Goal: Task Accomplishment & Management: Manage account settings

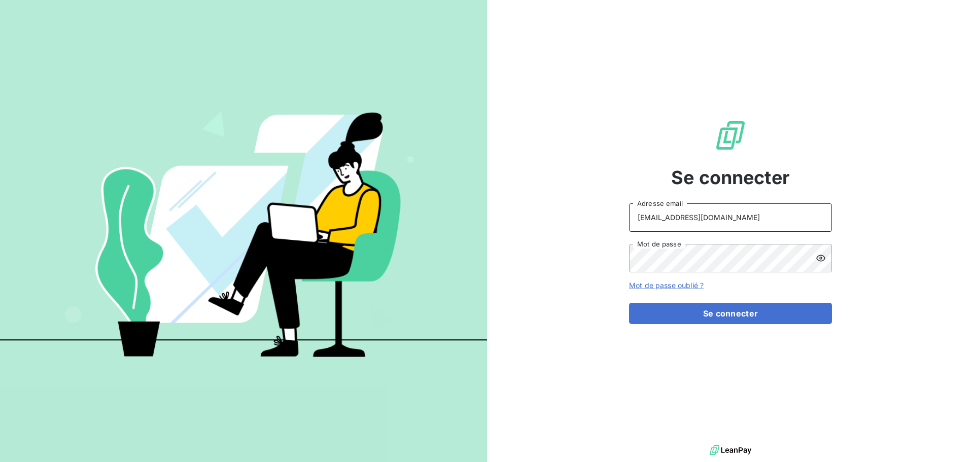
click at [725, 224] on input "[EMAIL_ADDRESS][DOMAIN_NAME]" at bounding box center [730, 217] width 203 height 28
type input "[EMAIL_ADDRESS][DOMAIN_NAME]"
click at [746, 323] on button "Se connecter" at bounding box center [730, 313] width 203 height 21
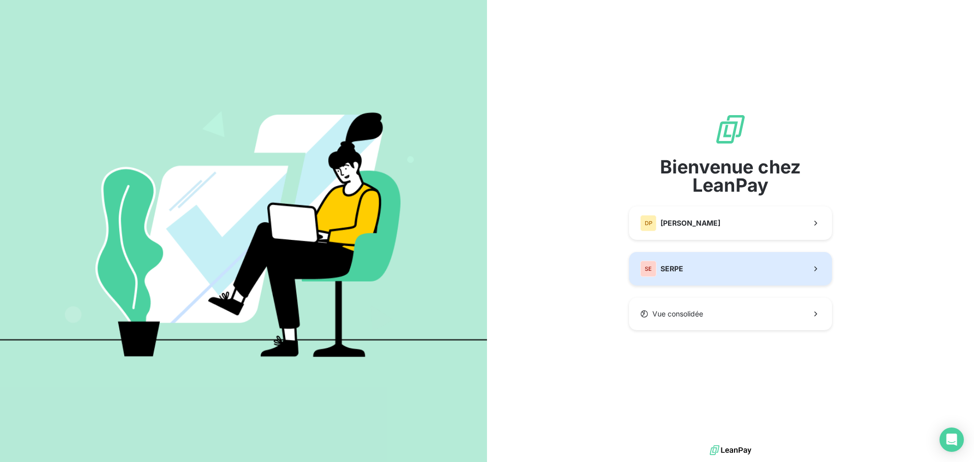
click at [732, 265] on button "SE SERPE" at bounding box center [730, 268] width 203 height 33
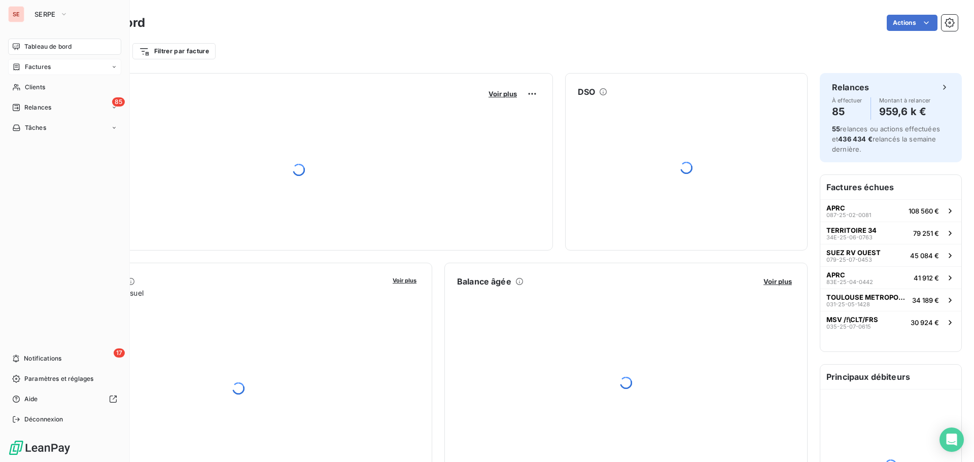
click at [33, 71] on span "Factures" at bounding box center [38, 66] width 26 height 9
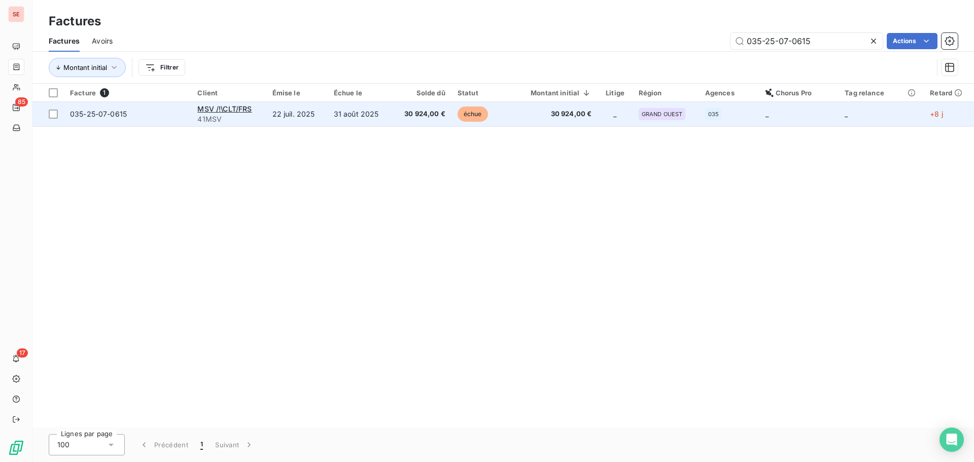
click at [390, 108] on td "31 août 2025" at bounding box center [360, 114] width 64 height 24
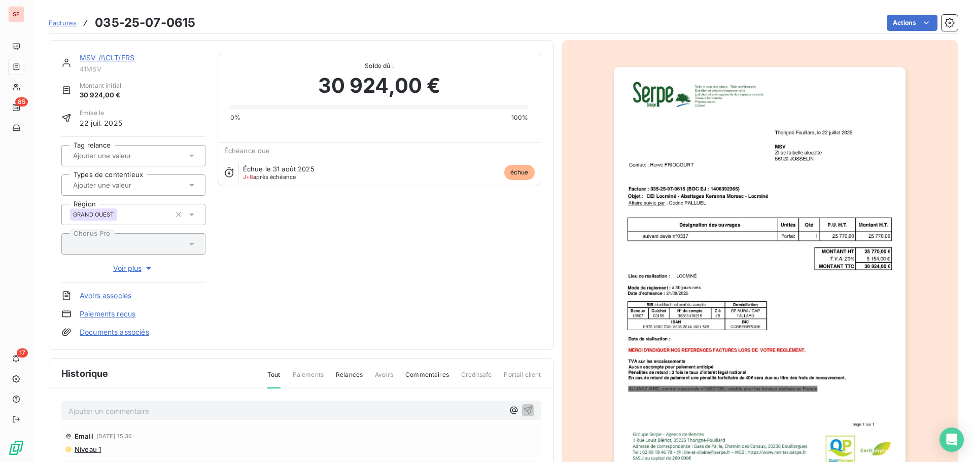
scroll to position [148, 0]
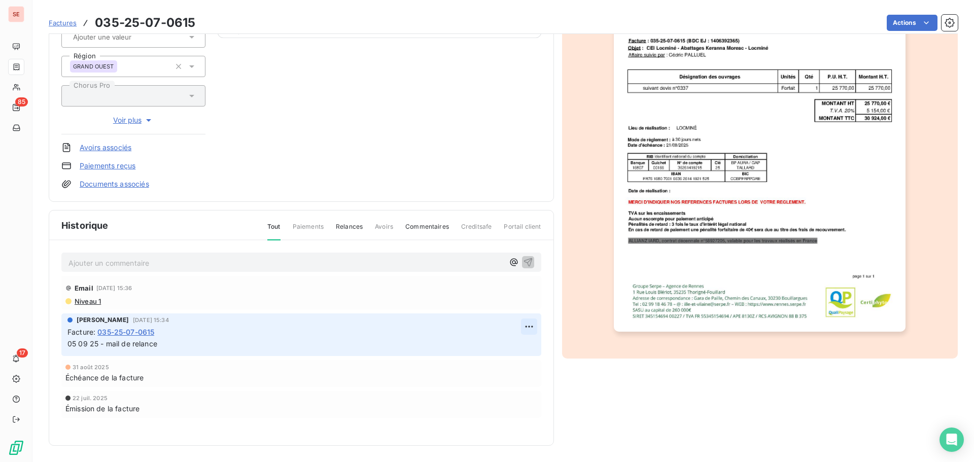
click at [527, 327] on html "SE 85 17 Factures 035-25-07-0615 Actions MSV /!\CLT/FRS 41MSV Montant initial 3…" at bounding box center [487, 231] width 974 height 462
click at [511, 349] on div "Editer" at bounding box center [500, 349] width 57 height 16
click at [76, 347] on span "05 09 25 - mail de relance" at bounding box center [112, 343] width 90 height 9
click at [108, 344] on span "05 09 25 - mail de relance" at bounding box center [112, 343] width 90 height 9
click at [237, 329] on div "Facture : 035-25-07-0615" at bounding box center [301, 332] width 468 height 11
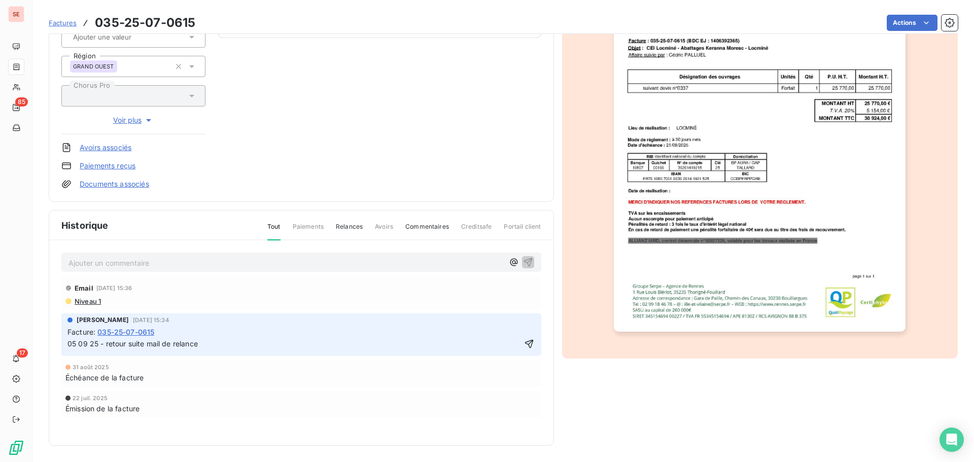
click at [208, 343] on p "05 09 25 - retour suite mail de relance" at bounding box center [294, 344] width 454 height 12
click at [215, 349] on p "05 09 25 - retour suite mail de relance "" at bounding box center [294, 344] width 454 height 12
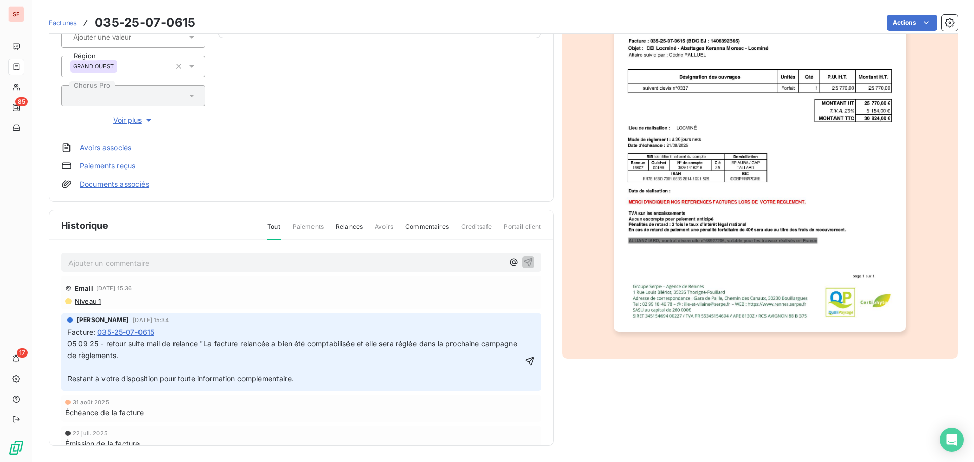
click at [160, 357] on p "05 09 25 - retour suite mail de relance "La facture relancée a bien été comptab…" at bounding box center [294, 349] width 455 height 23
click at [525, 361] on icon "button" at bounding box center [530, 361] width 10 height 10
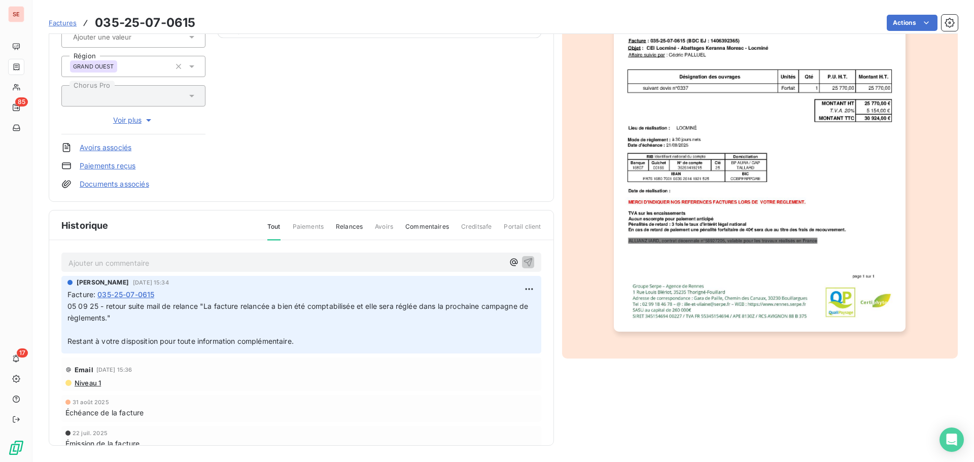
scroll to position [0, 0]
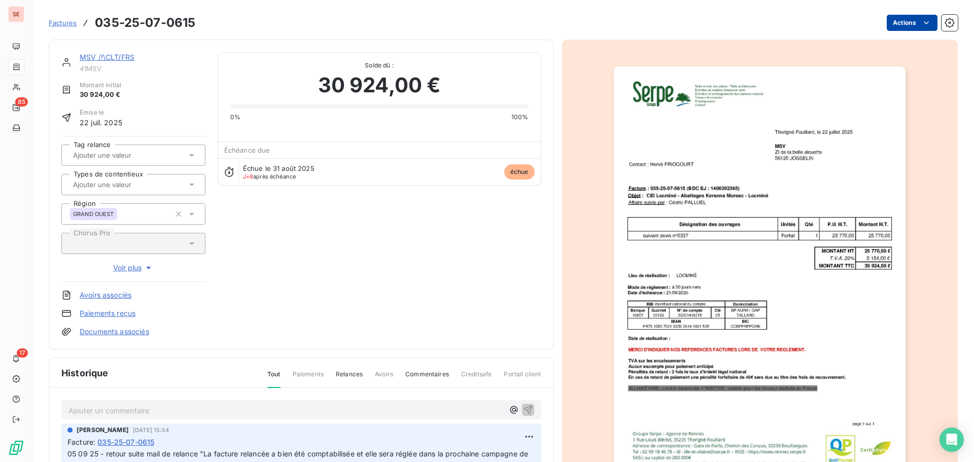
click at [906, 26] on html "SE 85 17 Factures 035-25-07-0615 Actions MSV /!\CLT/FRS 41MSV Montant initial 3…" at bounding box center [487, 231] width 974 height 462
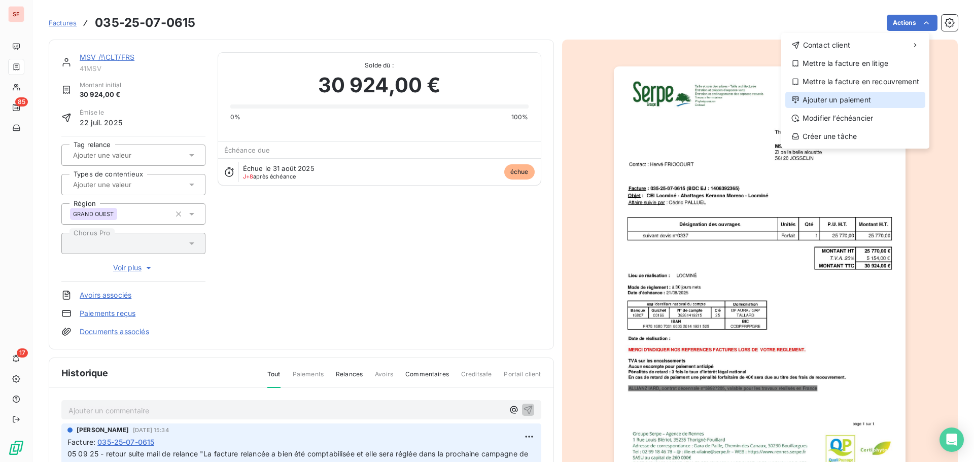
click at [835, 97] on div "Ajouter un paiement" at bounding box center [855, 100] width 140 height 16
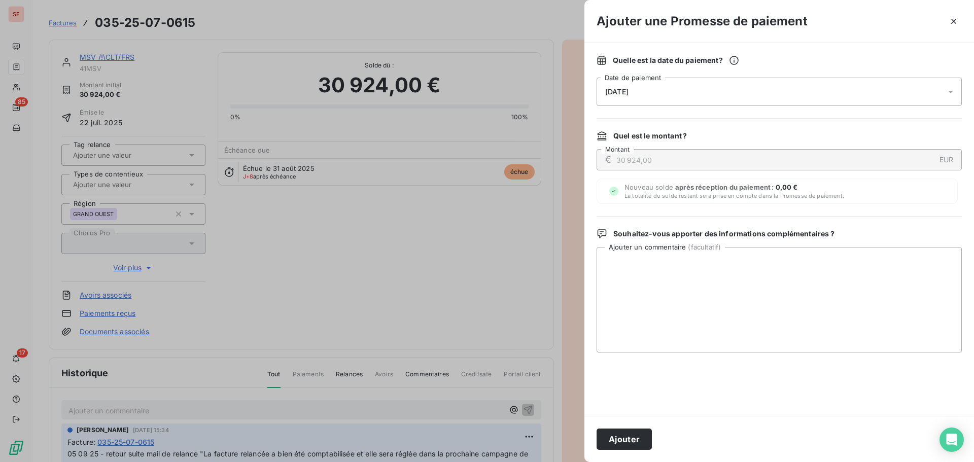
click at [780, 90] on div "[DATE]" at bounding box center [779, 92] width 365 height 28
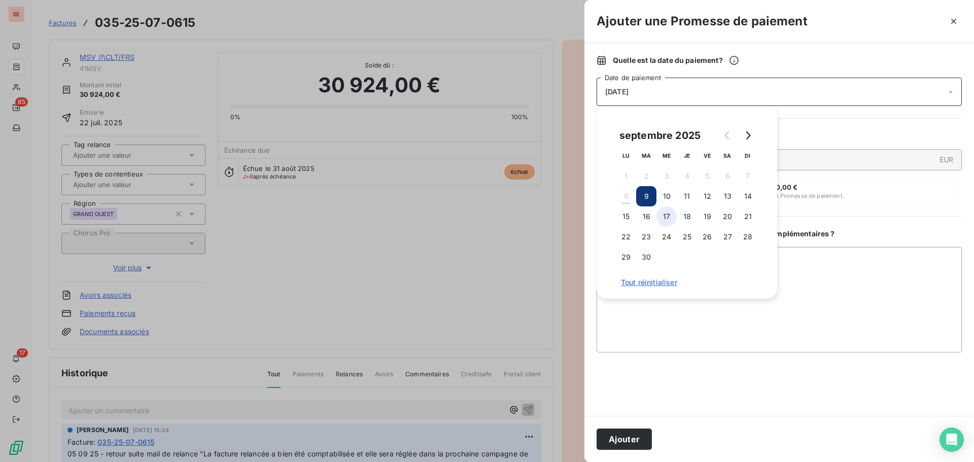
click at [668, 222] on button "17" at bounding box center [667, 216] width 20 height 20
click at [620, 446] on button "Ajouter" at bounding box center [624, 439] width 55 height 21
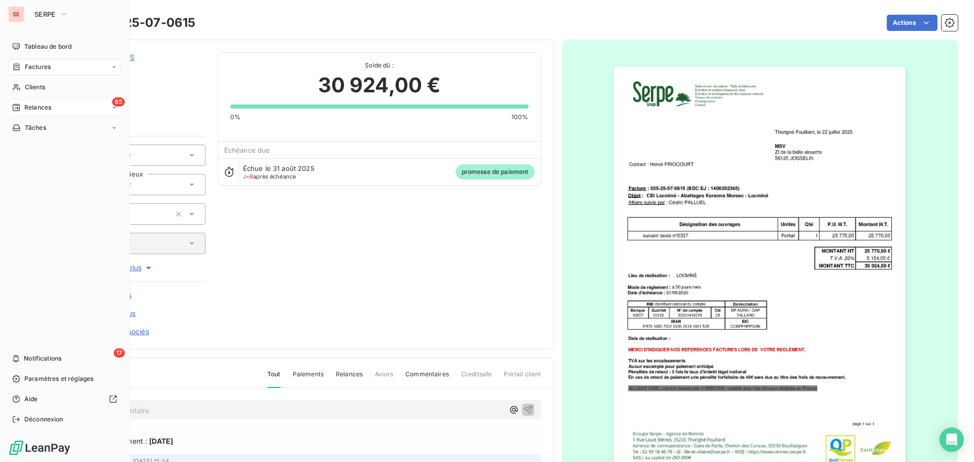
click at [45, 107] on span "Relances" at bounding box center [37, 107] width 27 height 9
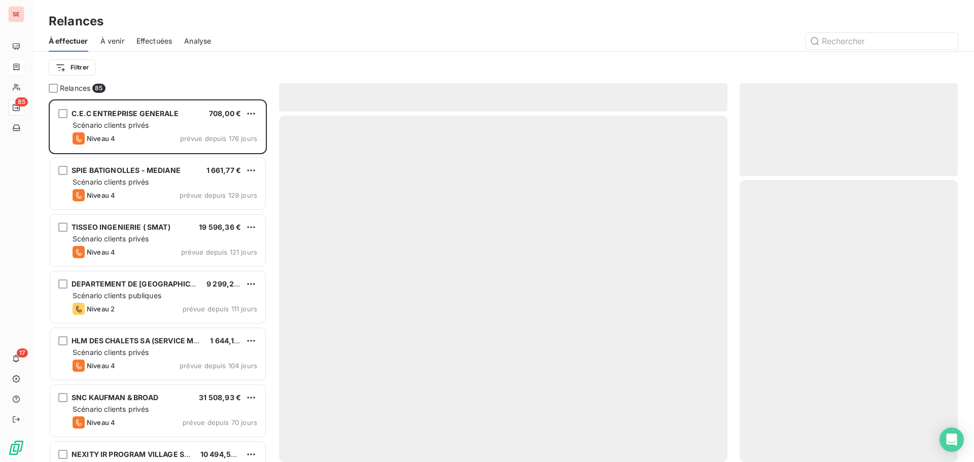
scroll to position [355, 211]
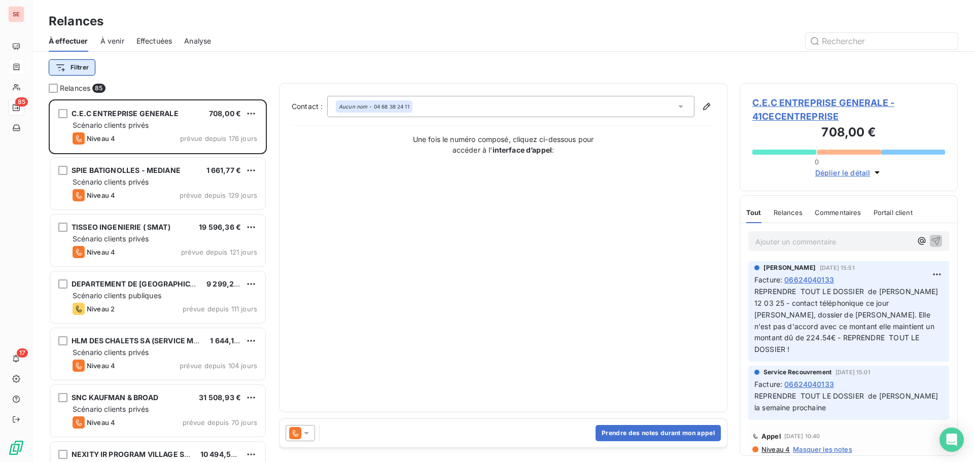
click at [90, 64] on html "SE 85 17 Relances À effectuer À venir Effectuées Analyse Filtrer Relances 85 C.…" at bounding box center [487, 231] width 974 height 462
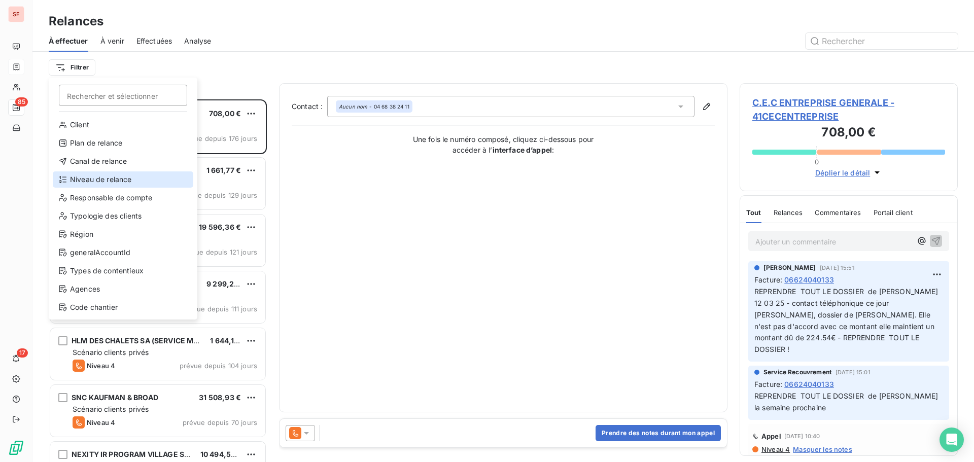
click at [99, 185] on div "Niveau de relance" at bounding box center [123, 179] width 141 height 16
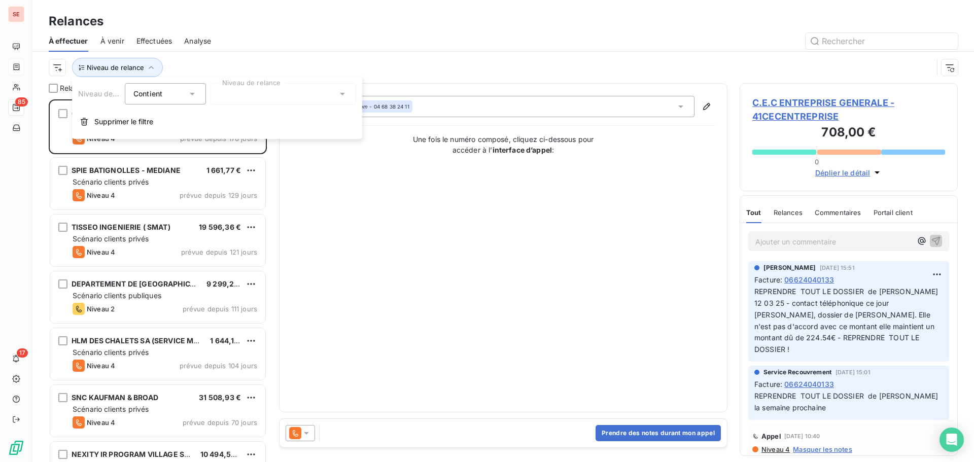
click at [238, 103] on div at bounding box center [283, 93] width 146 height 21
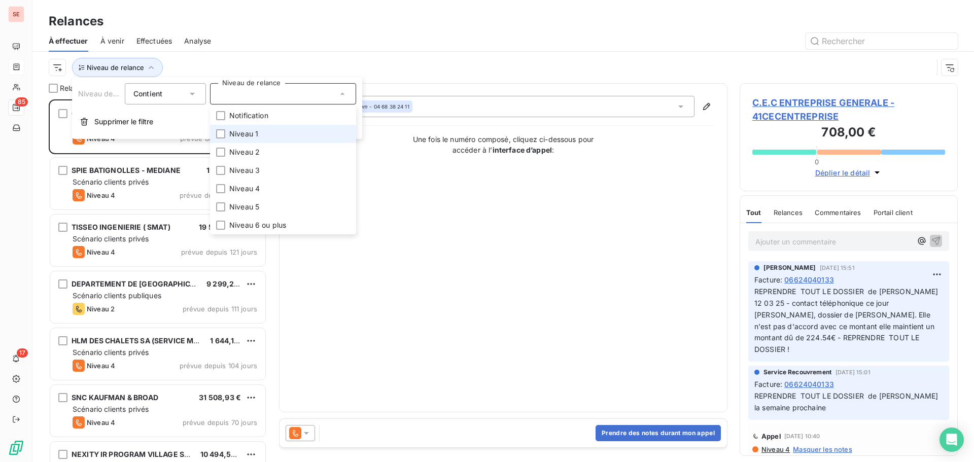
click at [230, 133] on span "Niveau 1" at bounding box center [243, 134] width 29 height 10
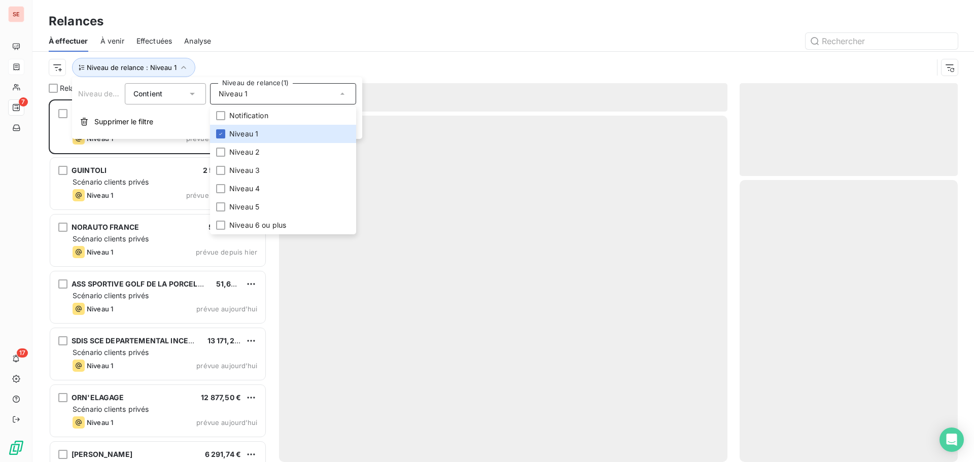
scroll to position [355, 211]
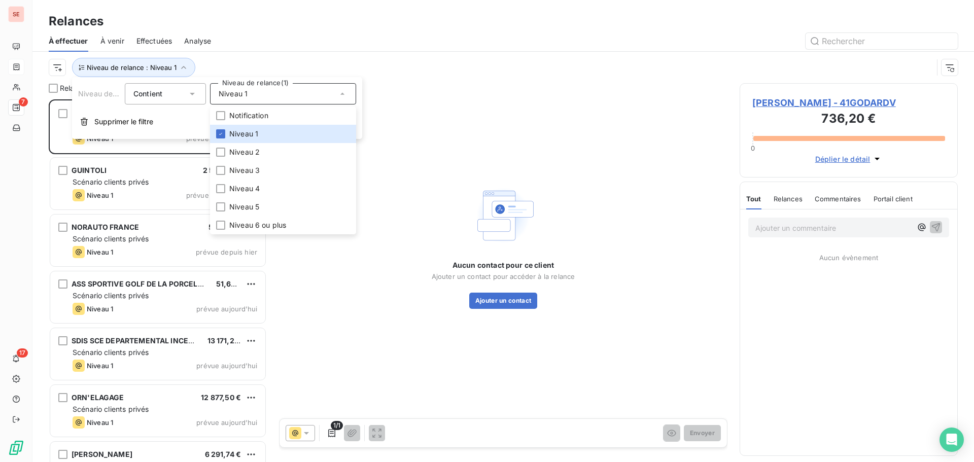
click at [257, 53] on div "Niveau de relance : Niveau 1" at bounding box center [503, 67] width 909 height 31
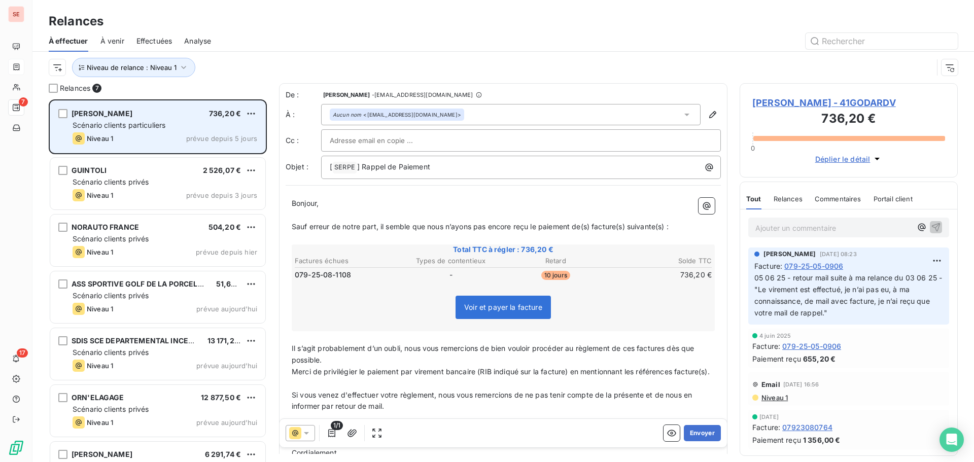
click at [181, 127] on div "Scénario clients particuliers" at bounding box center [165, 125] width 185 height 10
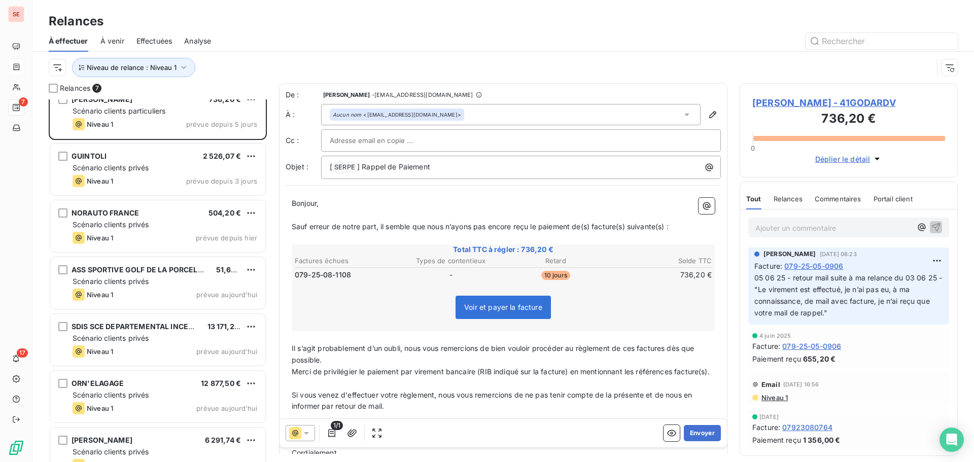
scroll to position [36, 0]
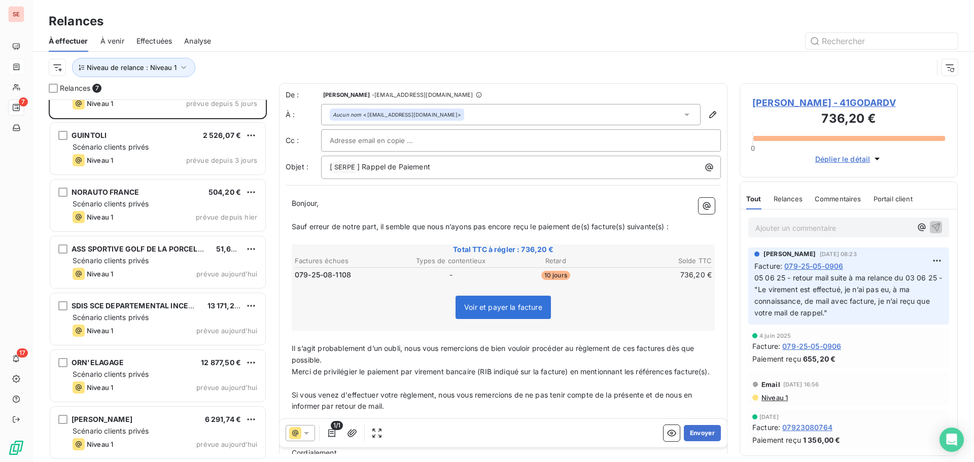
click at [827, 103] on span "[PERSON_NAME] - 41GODARDV" at bounding box center [848, 103] width 193 height 14
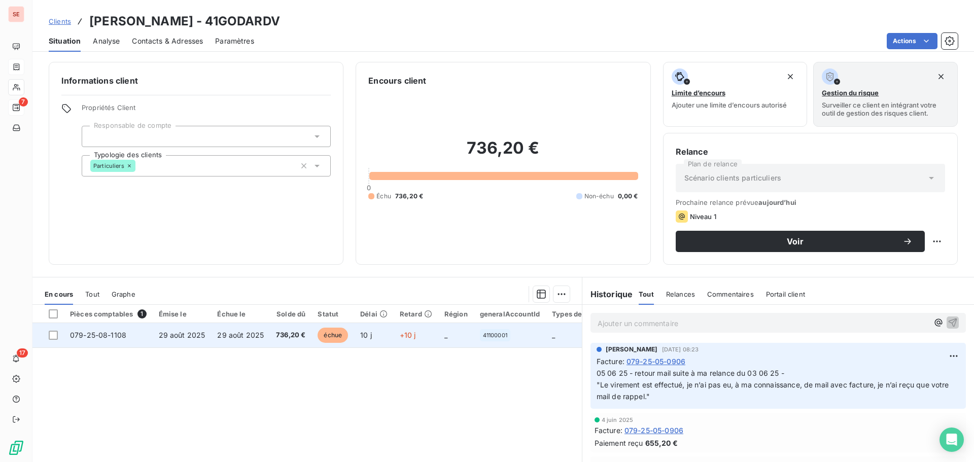
click at [294, 335] on span "736,20 €" at bounding box center [290, 335] width 29 height 10
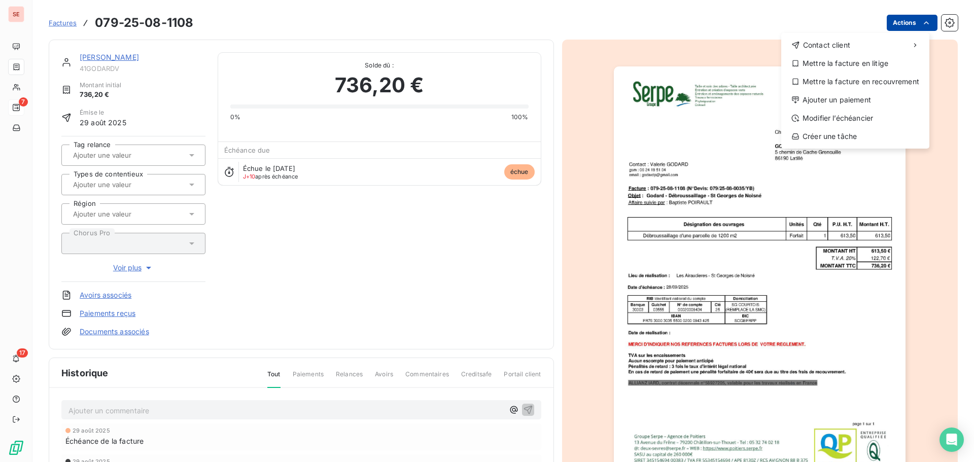
click at [900, 18] on html "SE 7 17 Factures [PHONE_NUMBER] Actions Contact client Mettre la facture en lit…" at bounding box center [487, 231] width 974 height 462
click at [856, 114] on div "Modifier l’échéancier" at bounding box center [855, 118] width 140 height 16
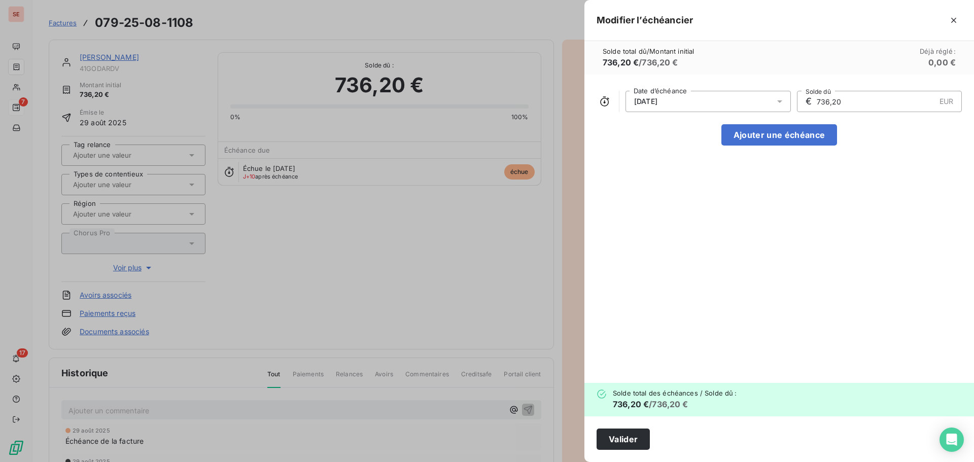
click at [751, 105] on div "[DATE]" at bounding box center [708, 101] width 165 height 21
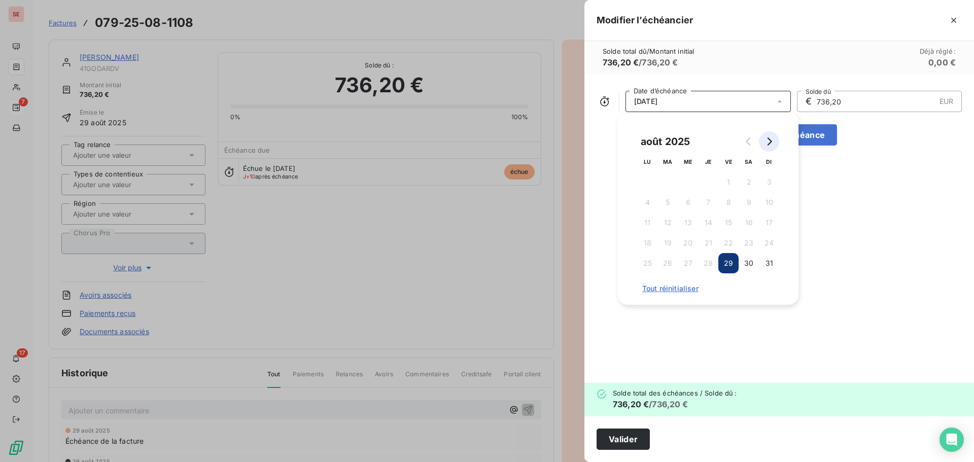
click at [762, 141] on button "Go to next month" at bounding box center [769, 141] width 20 height 20
click at [651, 266] on button "29" at bounding box center [647, 263] width 20 height 20
click at [626, 445] on button "Valider" at bounding box center [623, 439] width 53 height 21
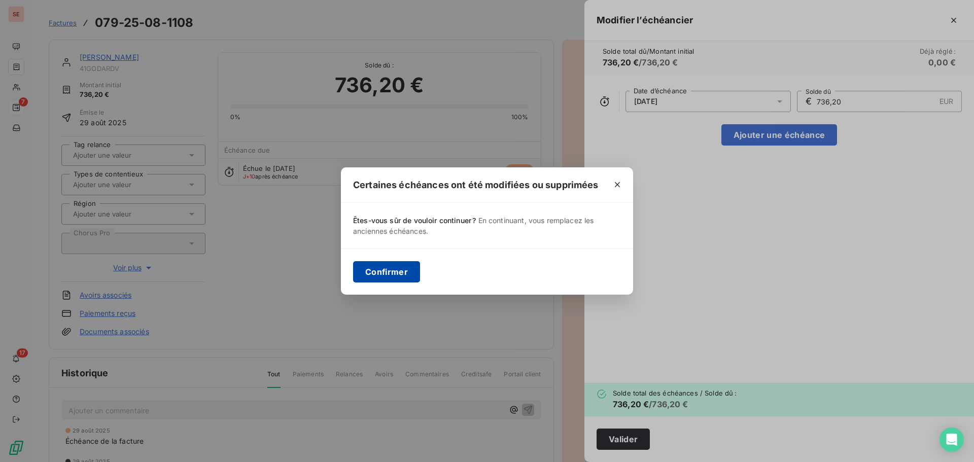
drag, startPoint x: 386, startPoint y: 283, endPoint x: 378, endPoint y: 265, distance: 18.9
click at [386, 283] on div "Confirmer" at bounding box center [487, 272] width 292 height 46
click at [396, 269] on button "Confirmer" at bounding box center [386, 271] width 67 height 21
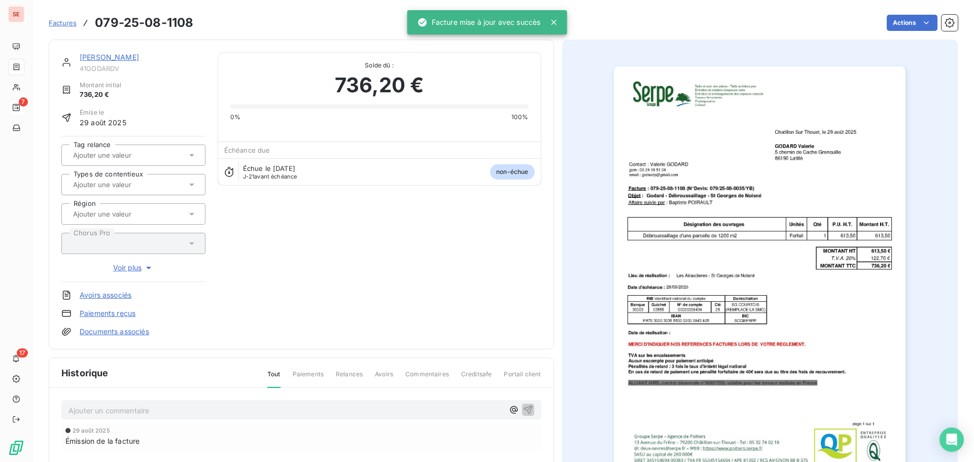
click at [111, 70] on span "41GODARDV" at bounding box center [143, 68] width 126 height 8
copy span "41GODARDV"
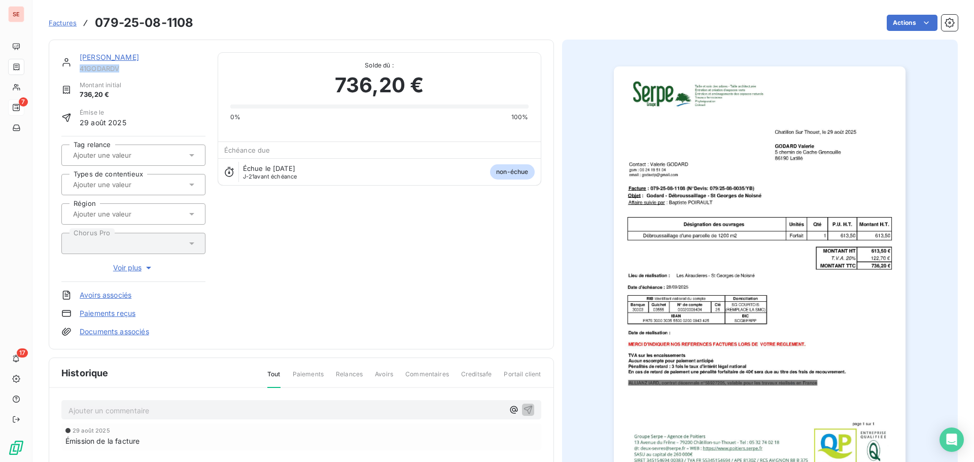
click at [667, 173] on img "button" at bounding box center [760, 272] width 292 height 413
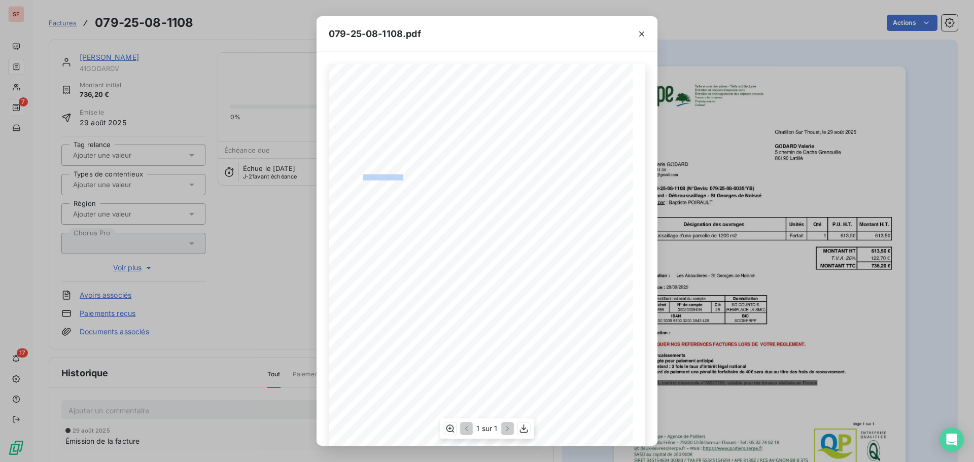
drag, startPoint x: 398, startPoint y: 179, endPoint x: 359, endPoint y: 176, distance: 39.1
click at [359, 176] on span "email : [EMAIL_ADDRESS][DOMAIN_NAME]" at bounding box center [394, 177] width 87 height 4
copy span ": godardp@gmail.c"
click at [641, 30] on icon "button" at bounding box center [642, 34] width 10 height 10
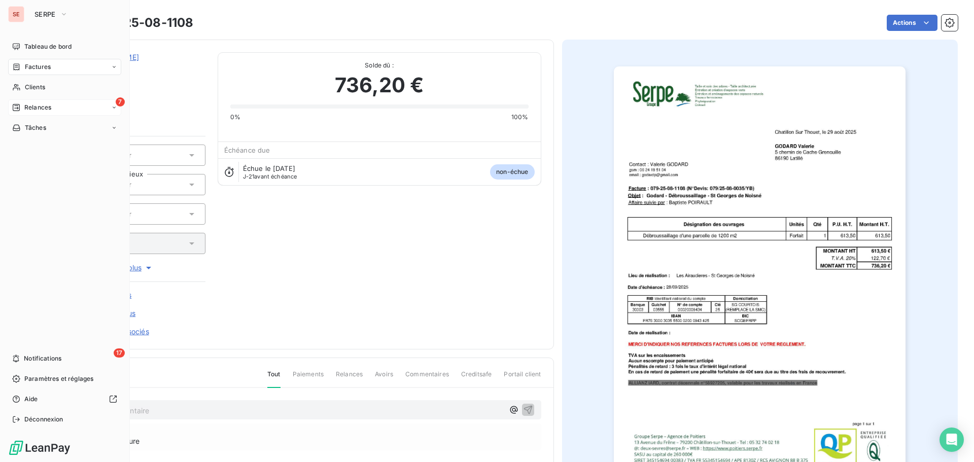
click at [35, 109] on span "Relances" at bounding box center [37, 107] width 27 height 9
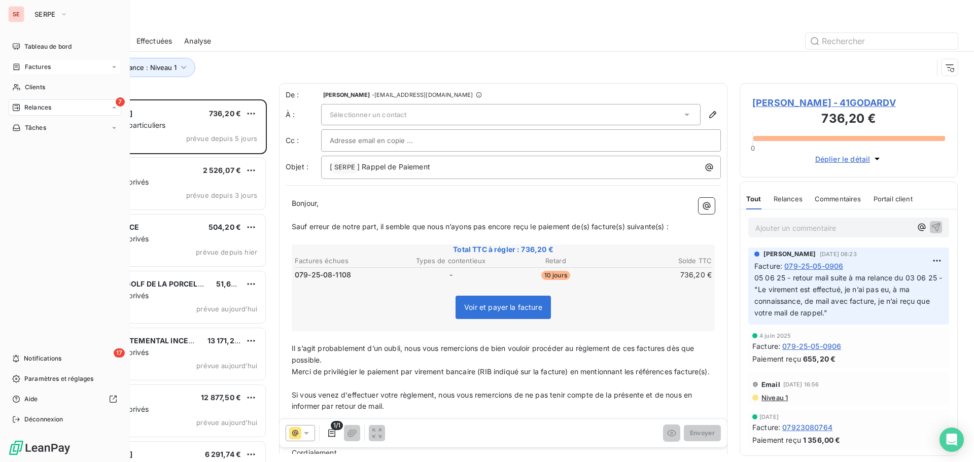
scroll to position [355, 211]
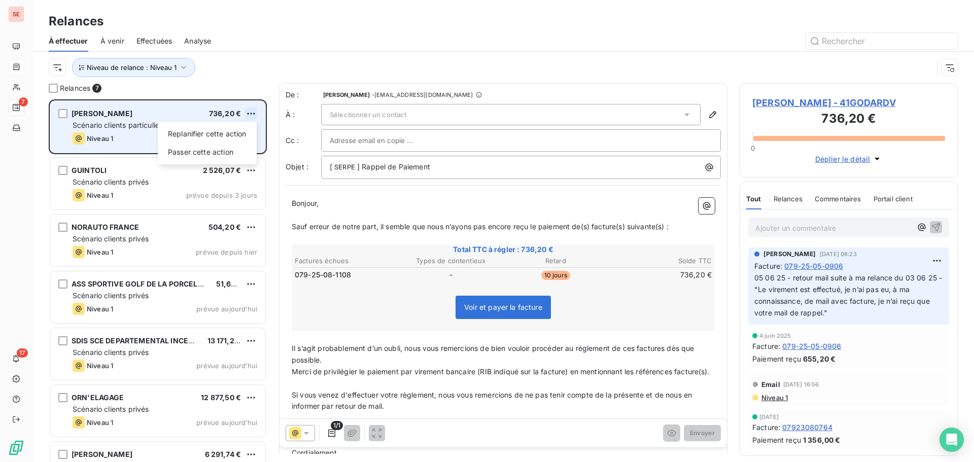
click at [249, 115] on html "SE 7 17 Relances À effectuer À venir Effectuées Analyse Niveau de relance : Niv…" at bounding box center [487, 231] width 974 height 462
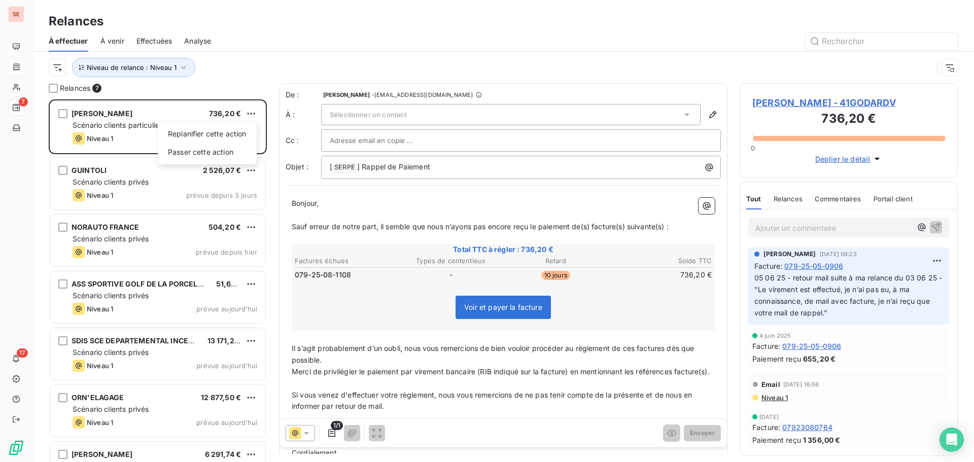
click at [249, 76] on html "SE 7 17 Relances À effectuer À venir Effectuées Analyse Niveau de relance : Niv…" at bounding box center [487, 231] width 974 height 462
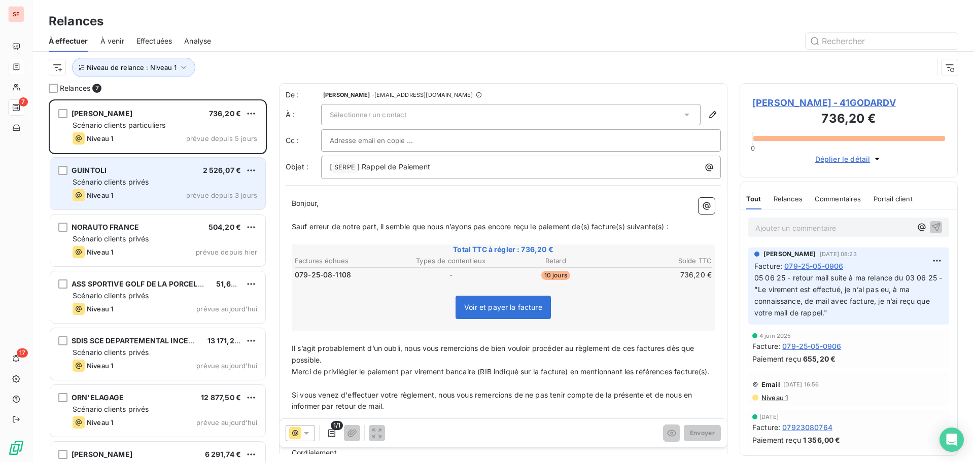
click at [173, 169] on div "GUINTOLI 2 526,07 €" at bounding box center [165, 170] width 185 height 9
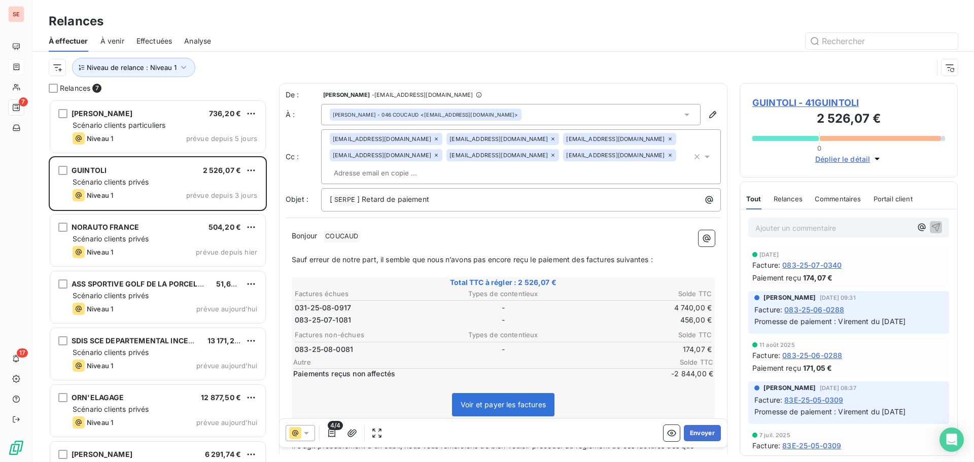
click at [816, 103] on span "GUINTOLI - 41GUINTOLI" at bounding box center [848, 103] width 193 height 14
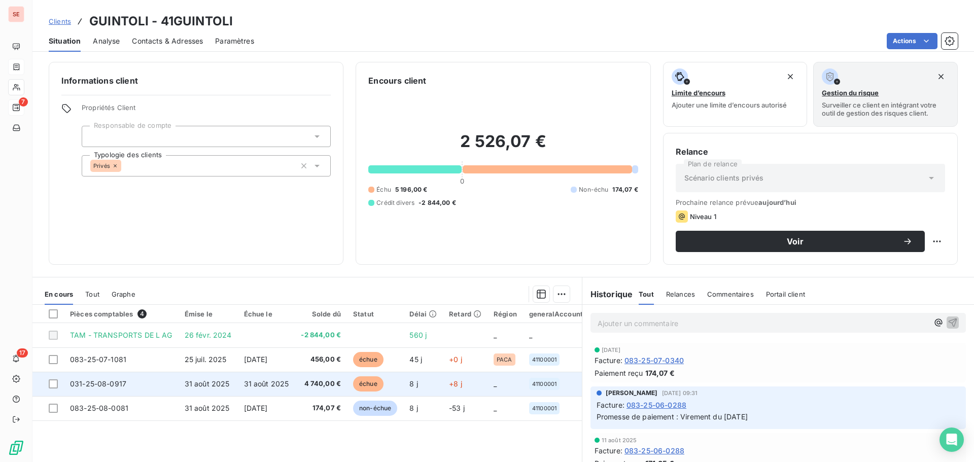
click at [231, 380] on td "31 août 2025" at bounding box center [208, 384] width 59 height 24
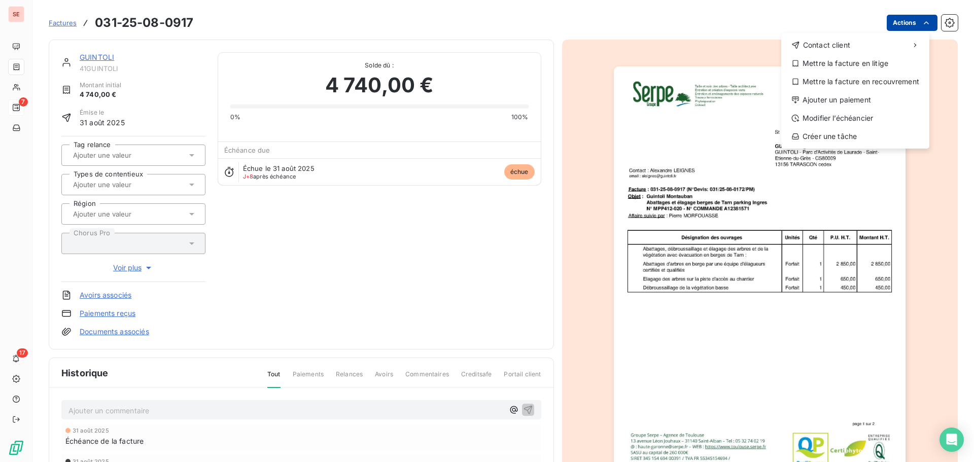
click at [910, 17] on html "SE 7 17 Factures [PHONE_NUMBER] Actions Contact client Mettre la facture en lit…" at bounding box center [487, 231] width 974 height 462
click at [860, 113] on div "Modifier l’échéancier" at bounding box center [855, 118] width 140 height 16
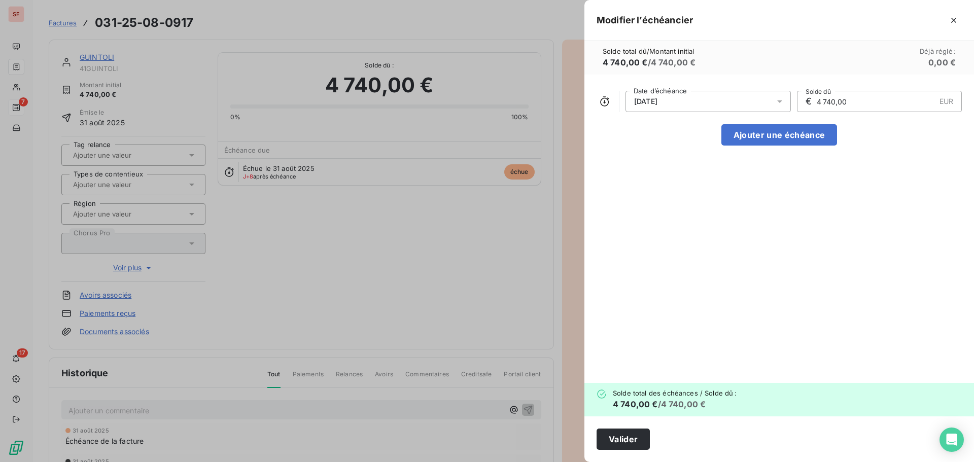
click at [770, 100] on div "[DATE]" at bounding box center [708, 101] width 165 height 21
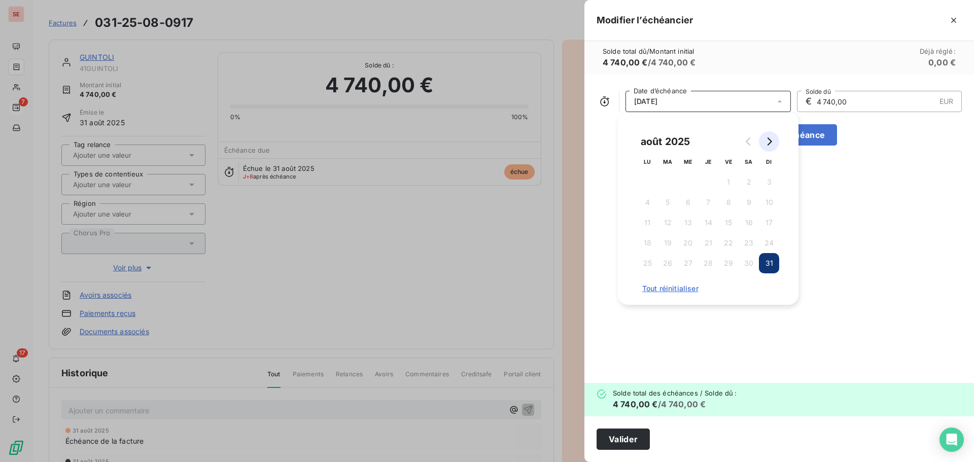
click at [770, 142] on icon "Go to next month" at bounding box center [769, 141] width 8 height 8
click at [667, 262] on button "30" at bounding box center [668, 263] width 20 height 20
click at [616, 445] on button "Valider" at bounding box center [623, 439] width 53 height 21
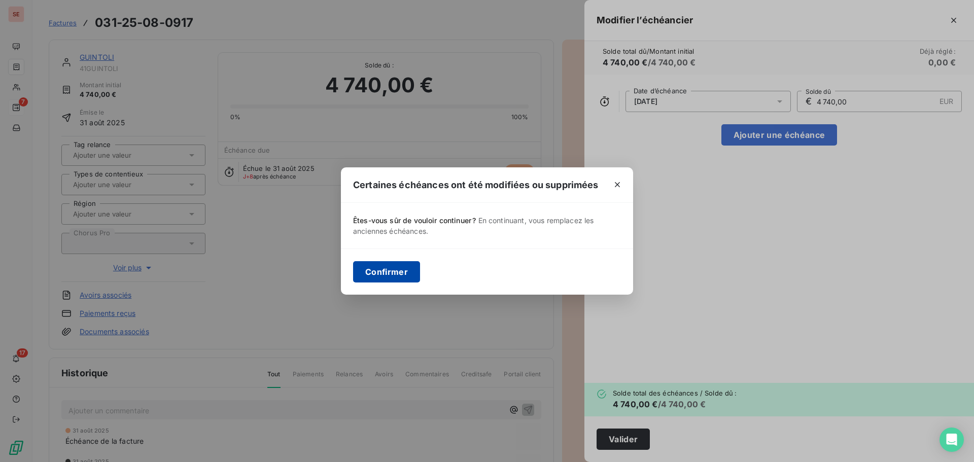
click at [367, 265] on button "Confirmer" at bounding box center [386, 271] width 67 height 21
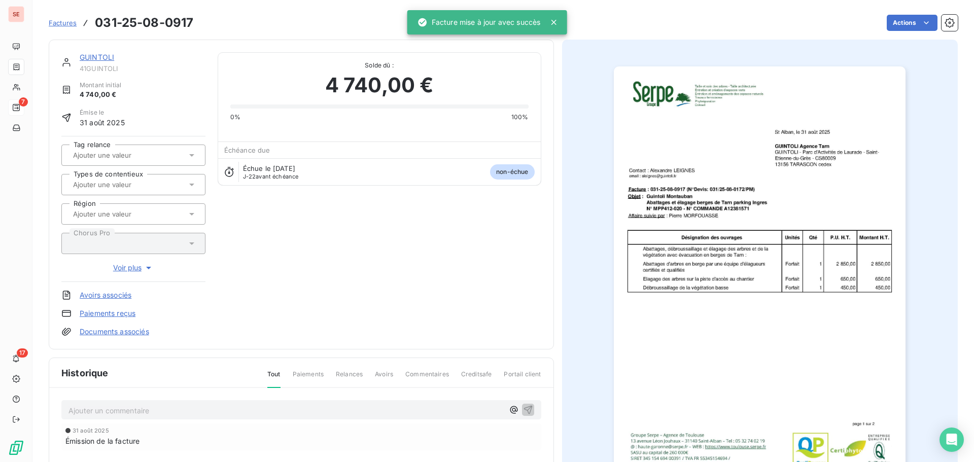
click at [101, 69] on span "41GUINTOLI" at bounding box center [143, 68] width 126 height 8
copy div "41GUINTOLI"
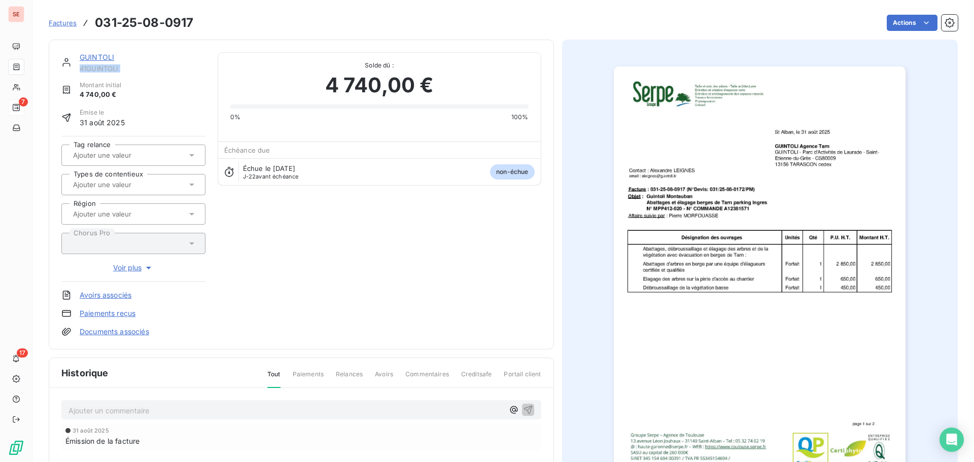
click at [812, 63] on button "button" at bounding box center [760, 273] width 304 height 442
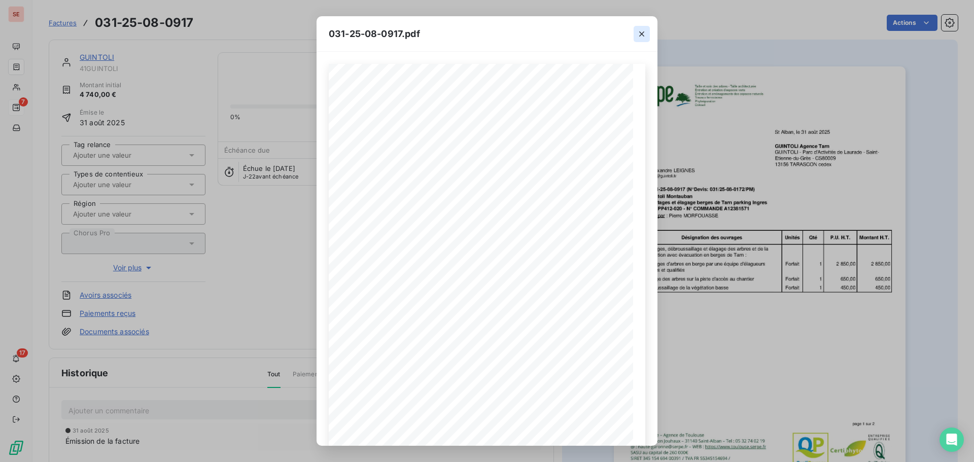
click at [642, 33] on icon "button" at bounding box center [641, 33] width 5 height 5
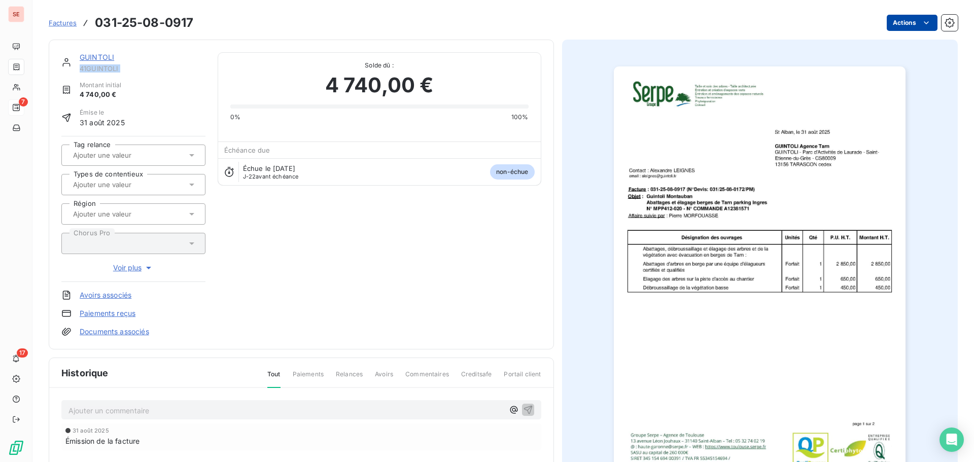
click at [897, 30] on html "SE 7 17 Factures 031-25-08-0917 Actions GUINTOLI 41GUINTOLI Montant initial 4 7…" at bounding box center [487, 231] width 974 height 462
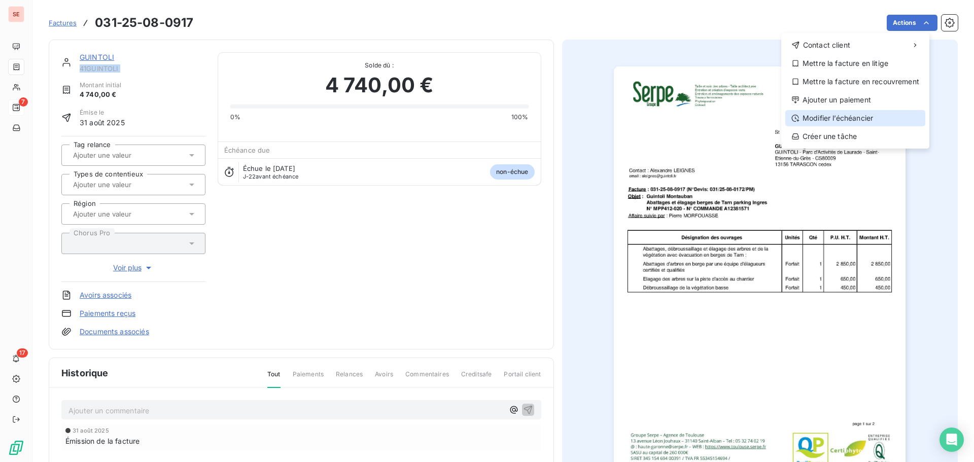
click at [811, 114] on div "Modifier l’échéancier" at bounding box center [855, 118] width 140 height 16
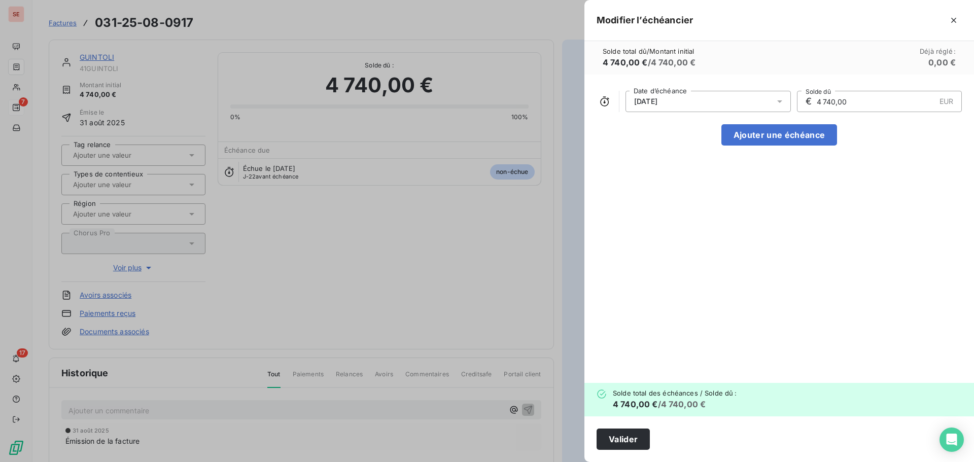
click at [658, 103] on span "[DATE]" at bounding box center [645, 101] width 23 height 8
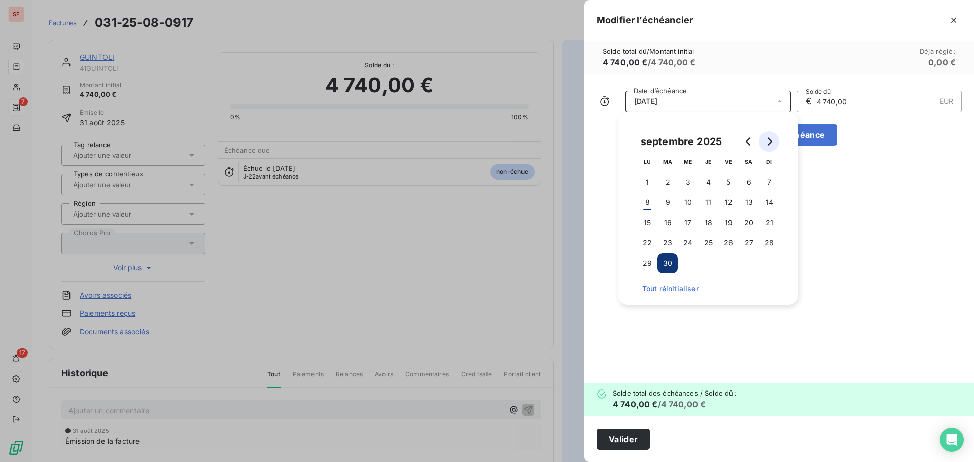
click at [765, 141] on button "Go to next month" at bounding box center [769, 141] width 20 height 20
click at [738, 260] on button "31" at bounding box center [728, 263] width 20 height 20
click at [631, 429] on button "Valider" at bounding box center [623, 439] width 53 height 21
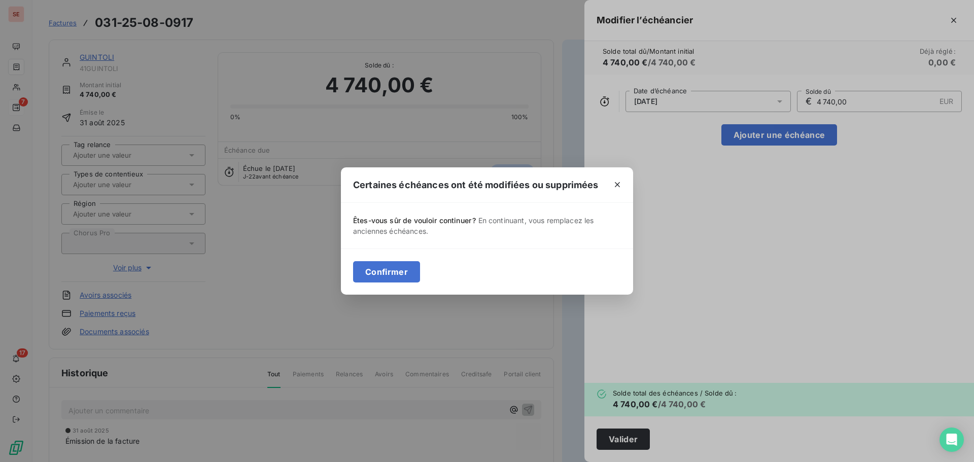
click at [370, 257] on div "Confirmer" at bounding box center [487, 272] width 292 height 46
click at [374, 261] on button "Confirmer" at bounding box center [386, 271] width 67 height 21
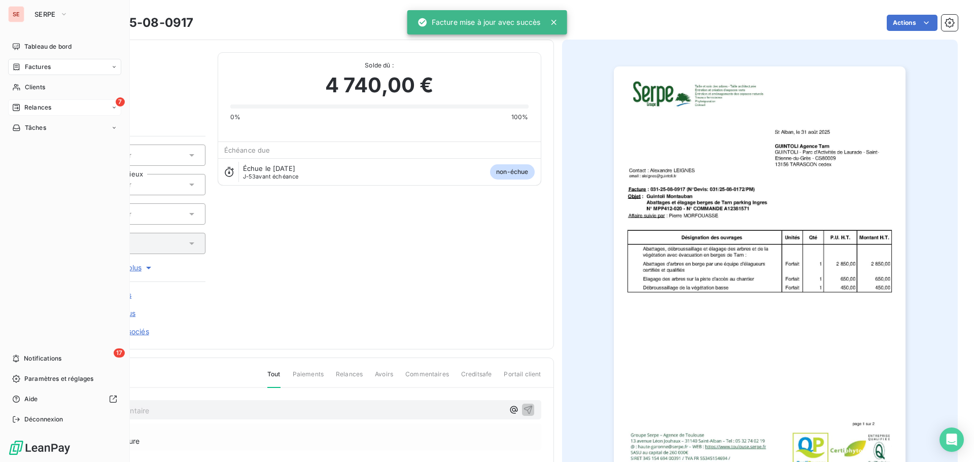
click at [44, 104] on span "Relances" at bounding box center [37, 107] width 27 height 9
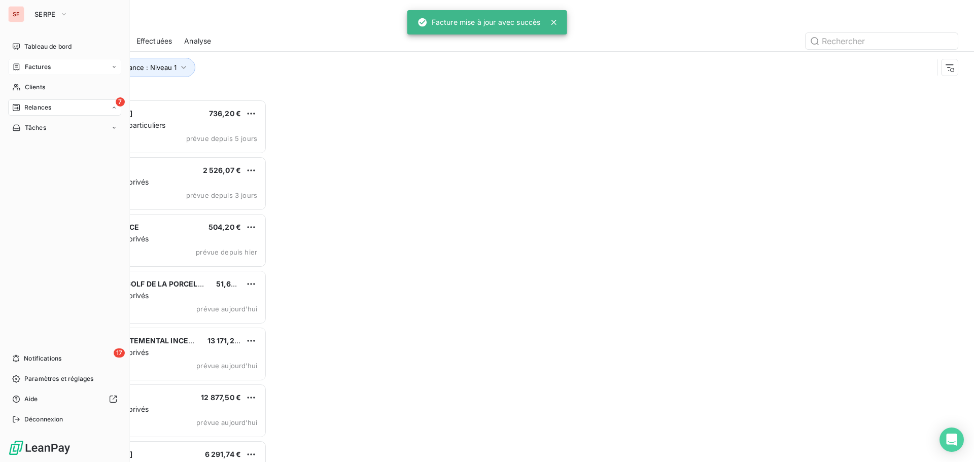
scroll to position [355, 211]
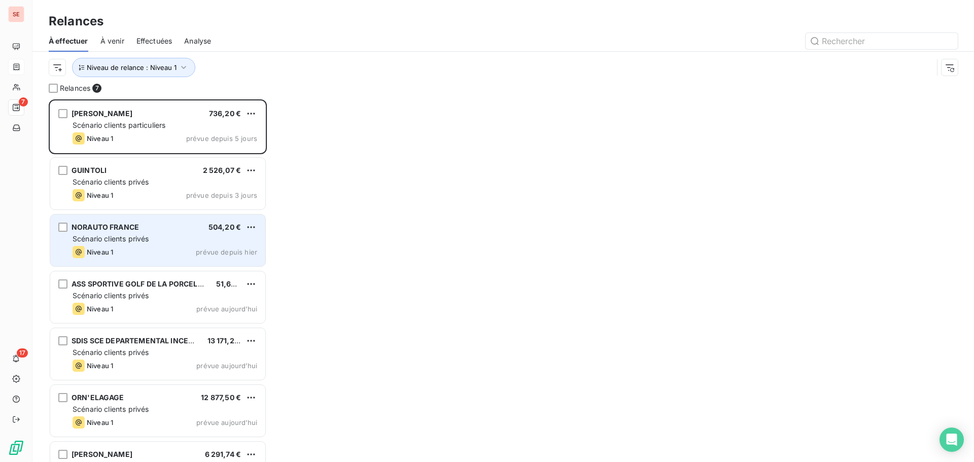
click at [169, 237] on div "Scénario clients privés" at bounding box center [165, 239] width 185 height 10
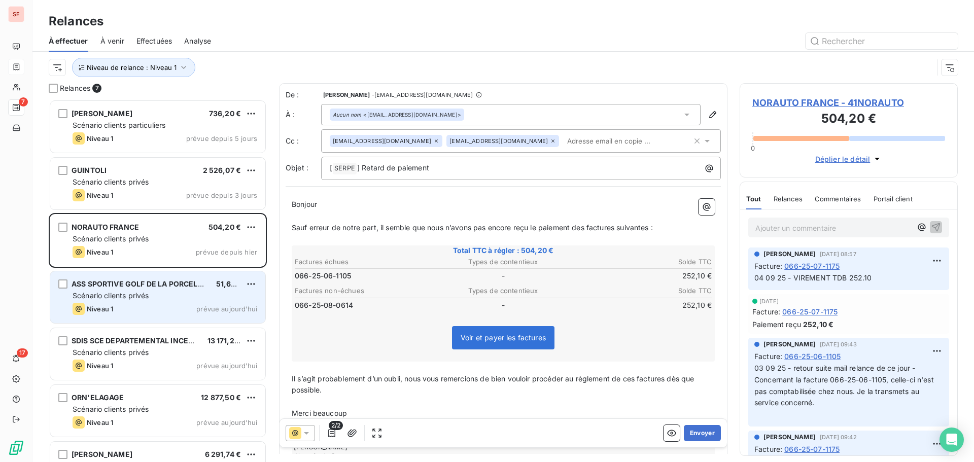
click at [165, 309] on div "Niveau 1 prévue [DATE]" at bounding box center [165, 309] width 185 height 12
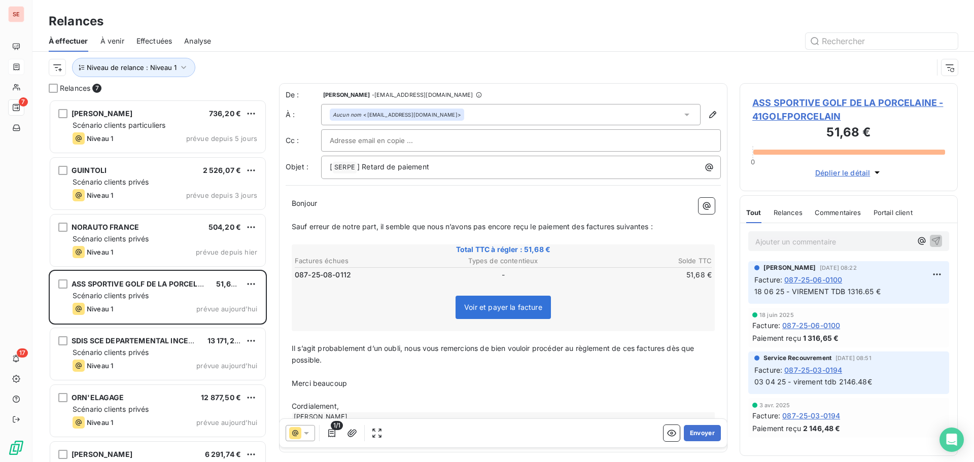
click at [848, 101] on span "ASS SPORTIVE GOLF DE LA PORCELAINE - 41GOLFPORCELAIN" at bounding box center [848, 109] width 193 height 27
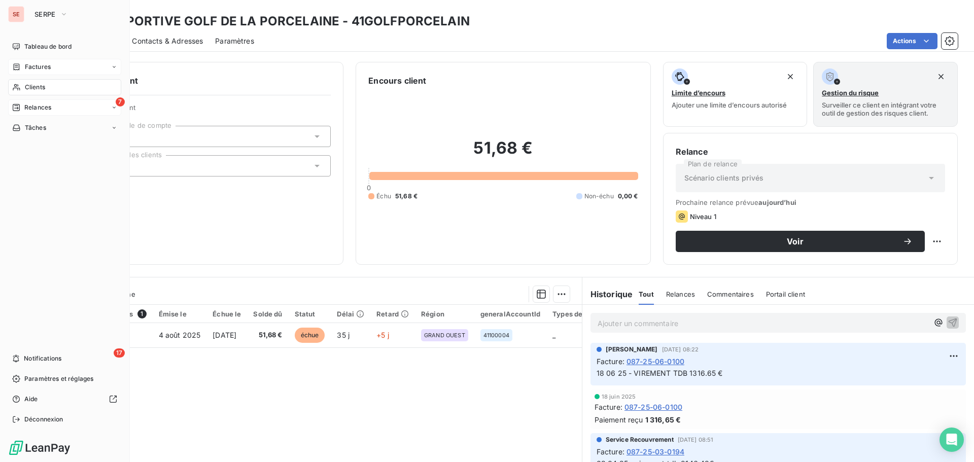
click at [22, 108] on div "Relances" at bounding box center [31, 107] width 39 height 9
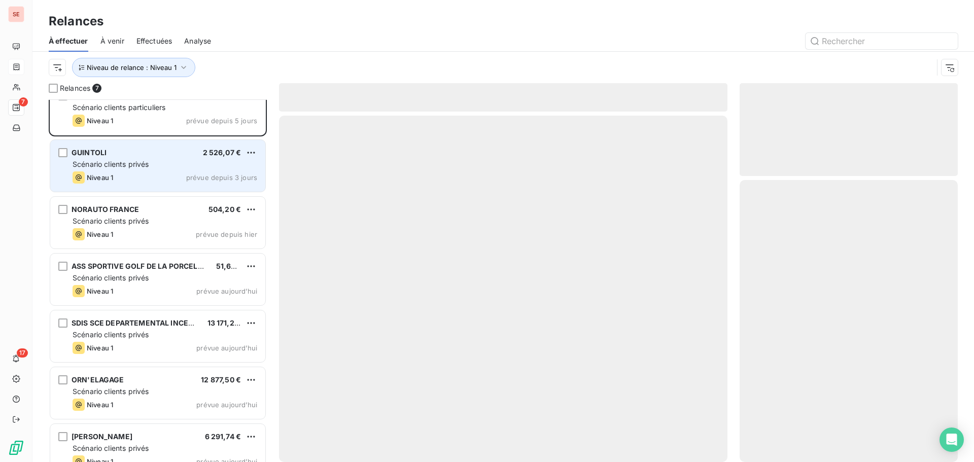
scroll to position [36, 0]
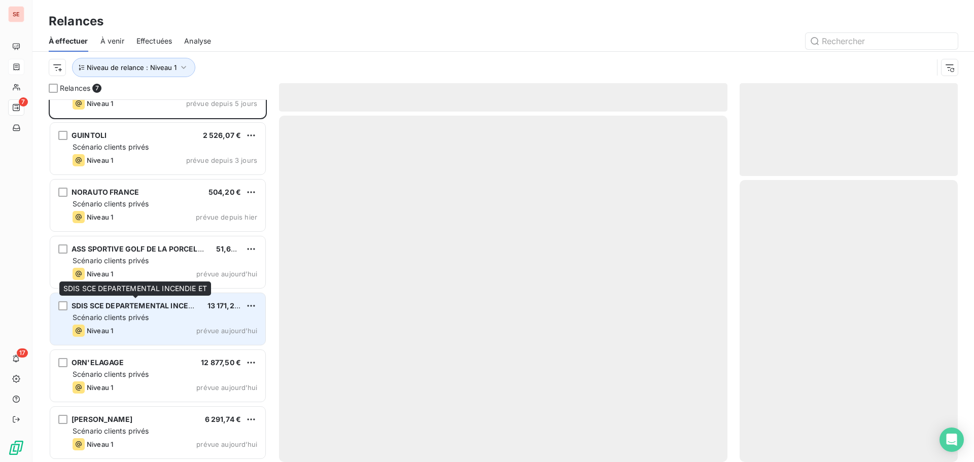
click at [150, 311] on div "SDIS SCE DEPARTEMENTAL INCENDIE ET" at bounding box center [136, 306] width 128 height 10
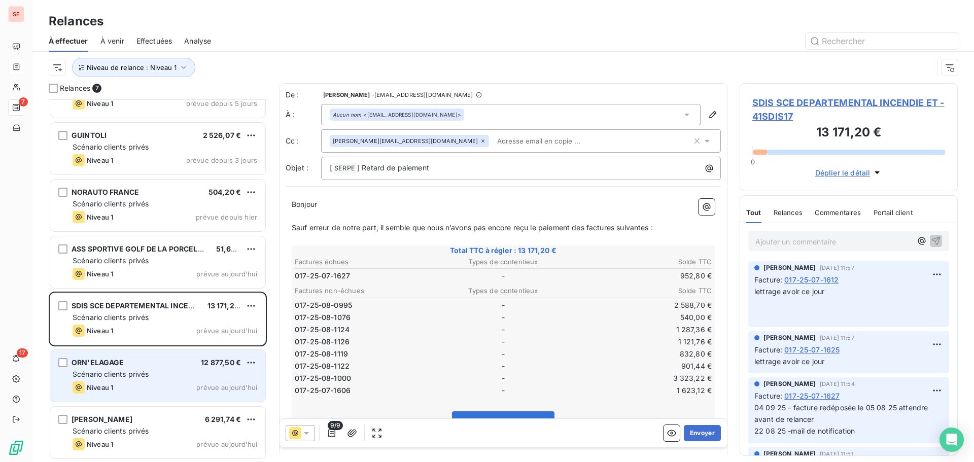
click at [158, 367] on div "ORN'ELAGAGE 12 877,50 €" at bounding box center [165, 362] width 185 height 9
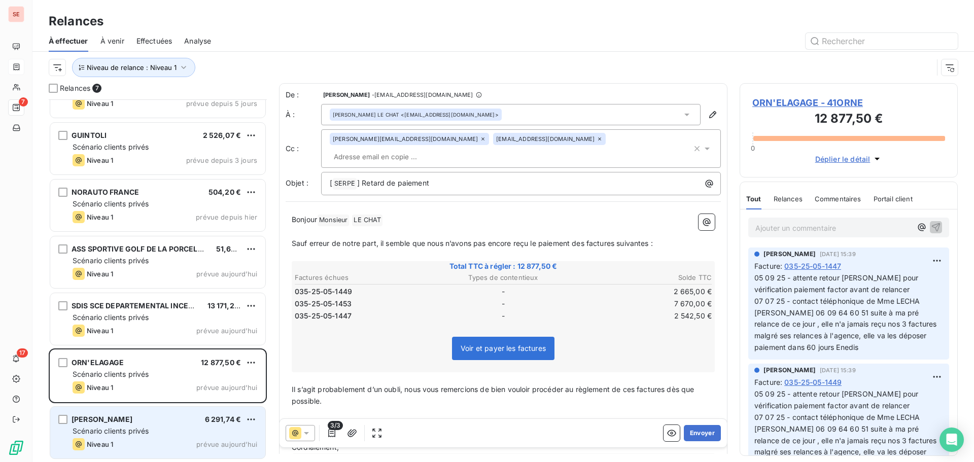
click at [135, 412] on div "[PERSON_NAME] FRANCE 6 291,74 € Scénario clients privés Niveau 1 prévue [DATE]" at bounding box center [157, 433] width 215 height 52
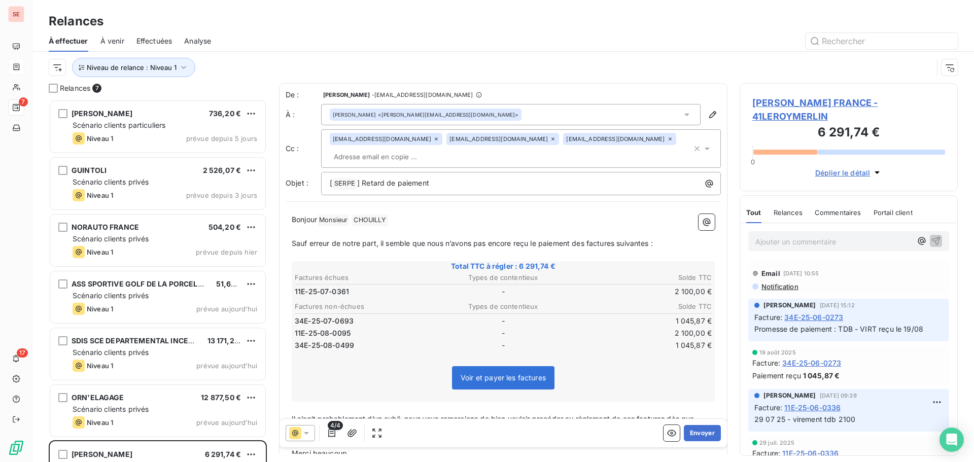
click at [155, 57] on div "Niveau de relance : Niveau 1" at bounding box center [503, 67] width 909 height 31
click at [152, 73] on button "Niveau de relance : Niveau 1" at bounding box center [133, 67] width 123 height 19
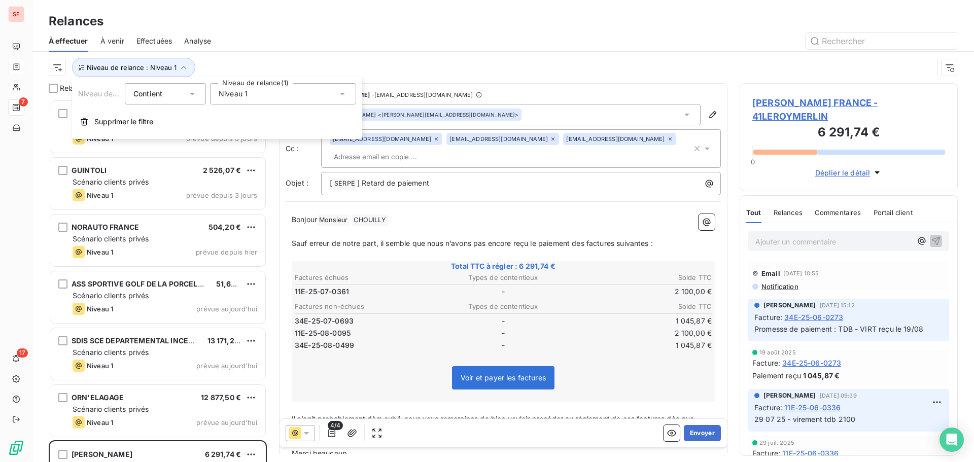
click at [238, 88] on div "Niveau 1" at bounding box center [283, 93] width 146 height 21
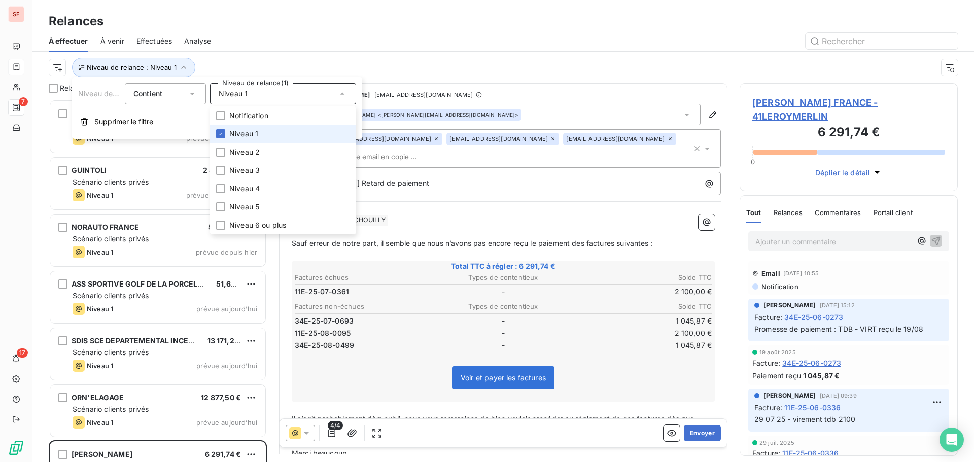
click at [230, 129] on span "Niveau 1" at bounding box center [243, 134] width 29 height 10
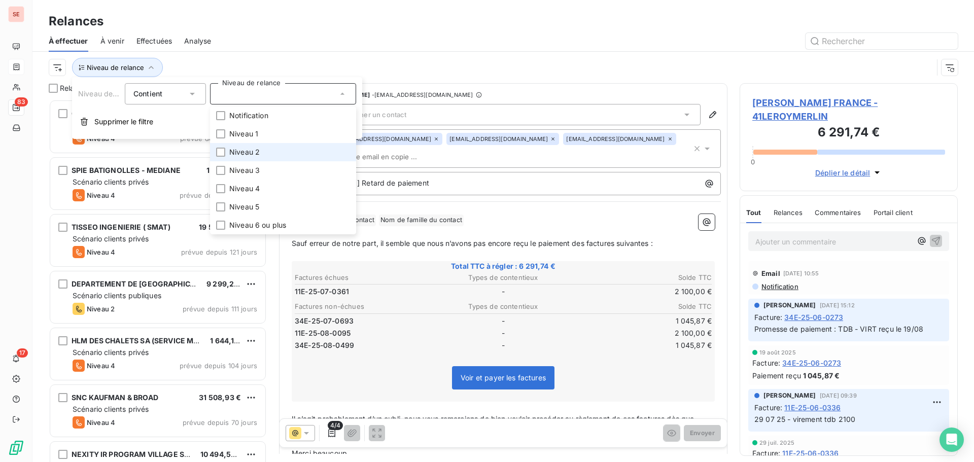
click at [235, 152] on span "Niveau 2" at bounding box center [244, 152] width 30 height 10
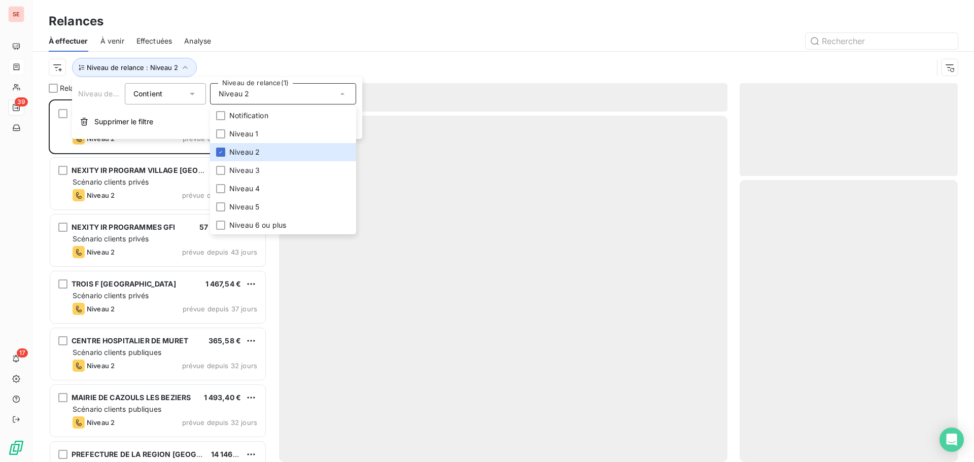
scroll to position [355, 211]
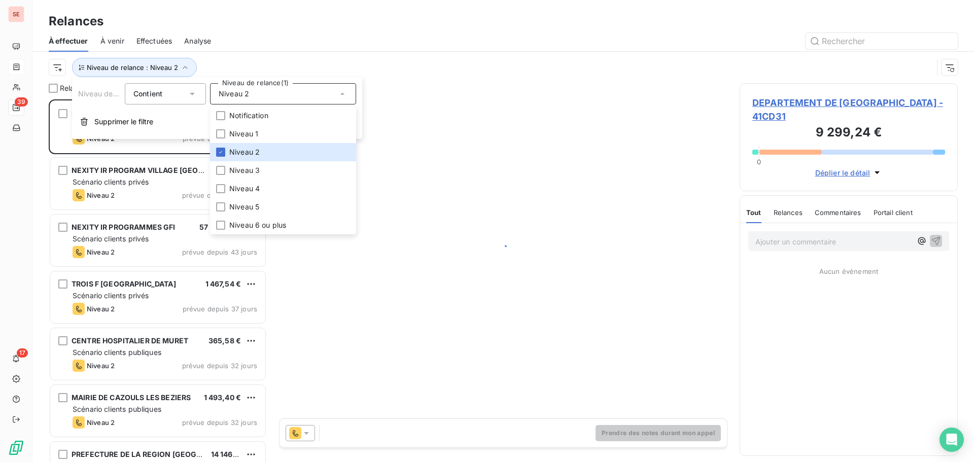
click at [261, 64] on div "Niveau de relance : Niveau 2" at bounding box center [491, 67] width 884 height 19
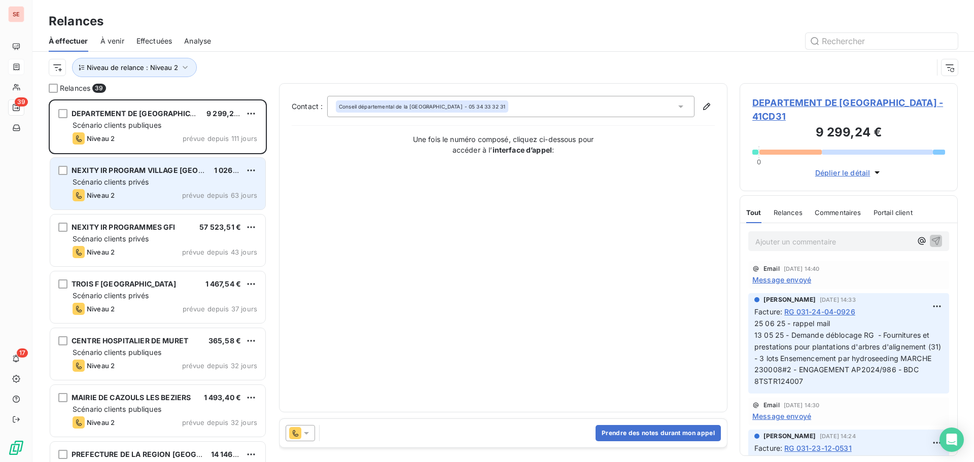
click at [180, 177] on div "NEXITY IR PROGRAM VILLAGE AQUITAINE 1 026,72 € Scénario clients privés Niveau 2…" at bounding box center [157, 184] width 215 height 52
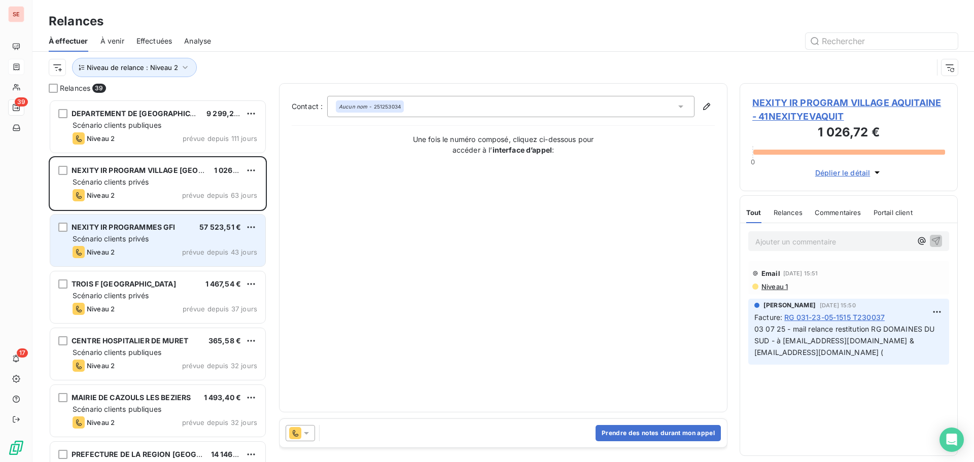
click at [181, 250] on div "Niveau 2 prévue depuis 43 jours" at bounding box center [165, 252] width 185 height 12
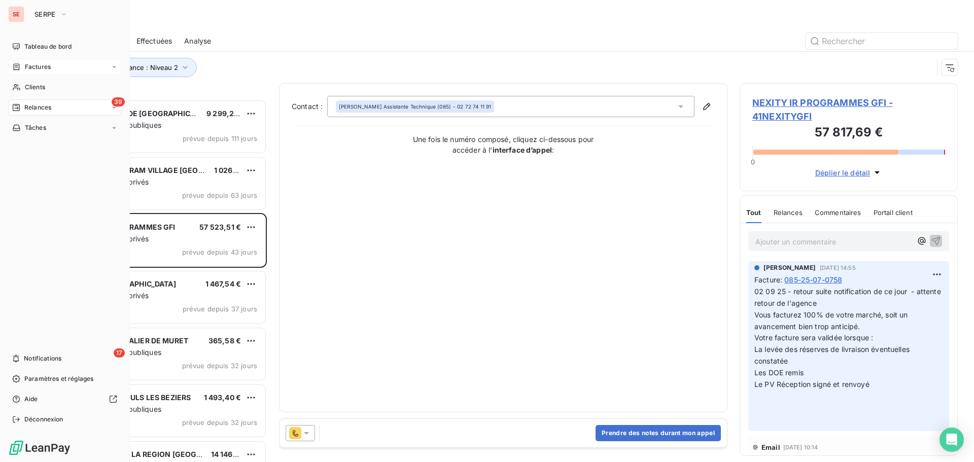
click at [33, 70] on span "Factures" at bounding box center [38, 66] width 26 height 9
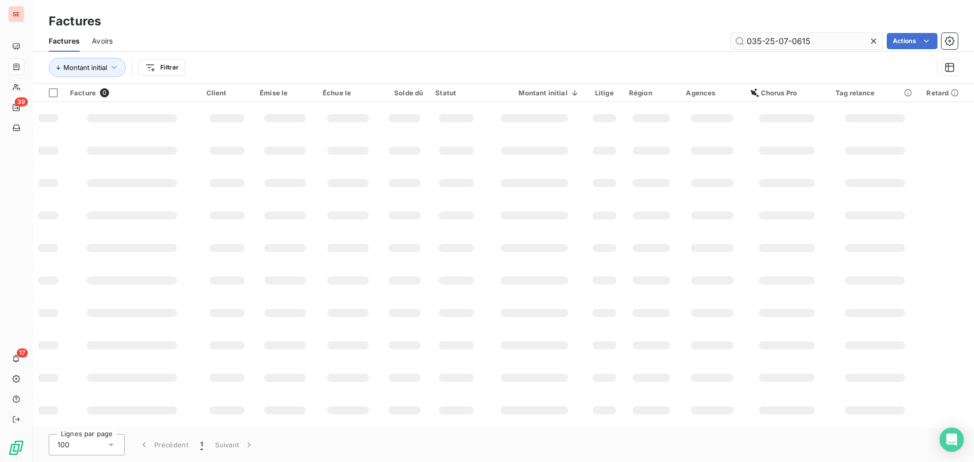
click at [836, 45] on input "035-25-07-0615" at bounding box center [807, 41] width 152 height 16
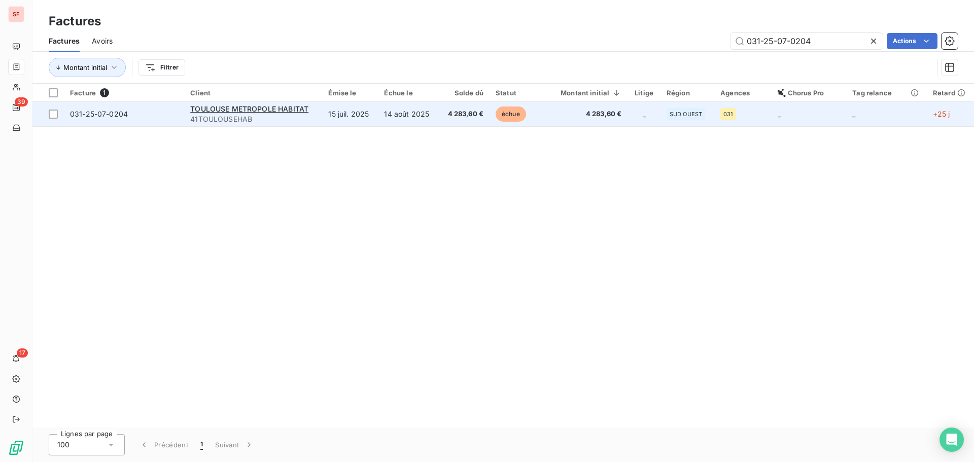
type input "031-25-07-0204"
click at [467, 116] on span "4 283,60 €" at bounding box center [464, 114] width 39 height 10
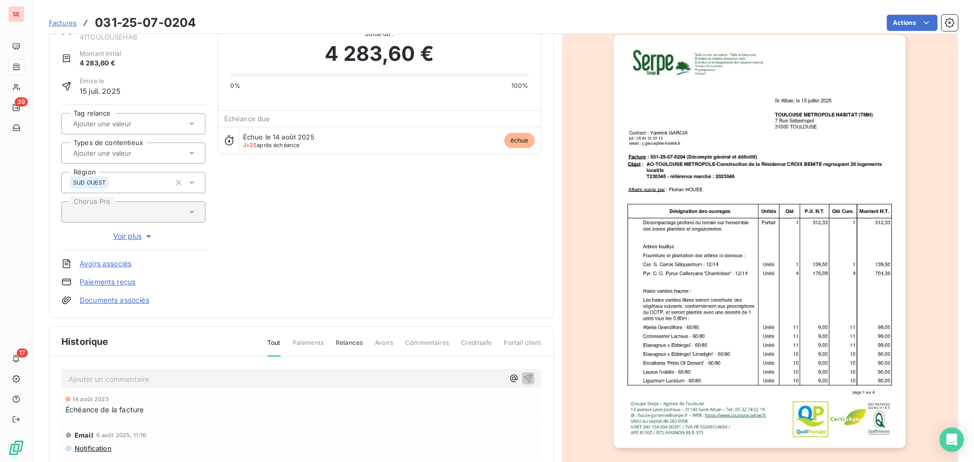
scroll to position [139, 0]
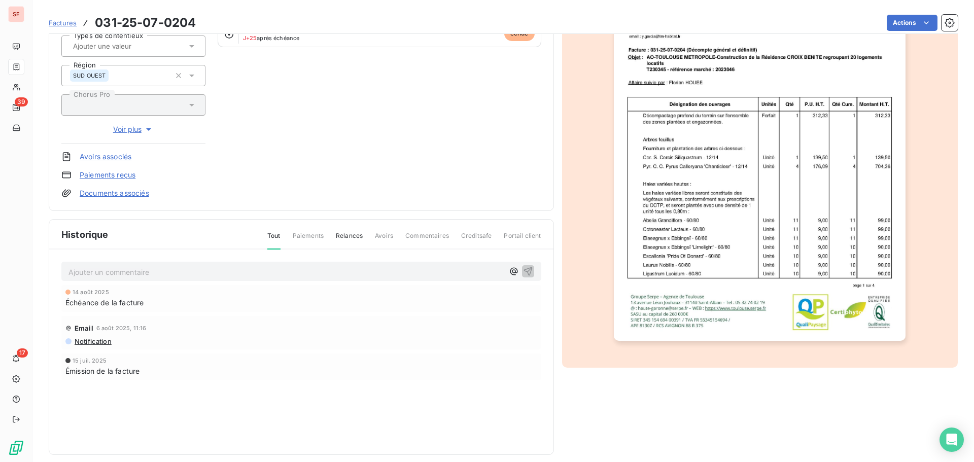
click at [180, 265] on div "Ajouter un commentaire ﻿" at bounding box center [285, 272] width 435 height 14
click at [180, 273] on p "Ajouter un commentaire ﻿" at bounding box center [285, 272] width 435 height 13
click at [231, 278] on div "08 09 25 - Mail de [PERSON_NAME] -" at bounding box center [301, 271] width 480 height 19
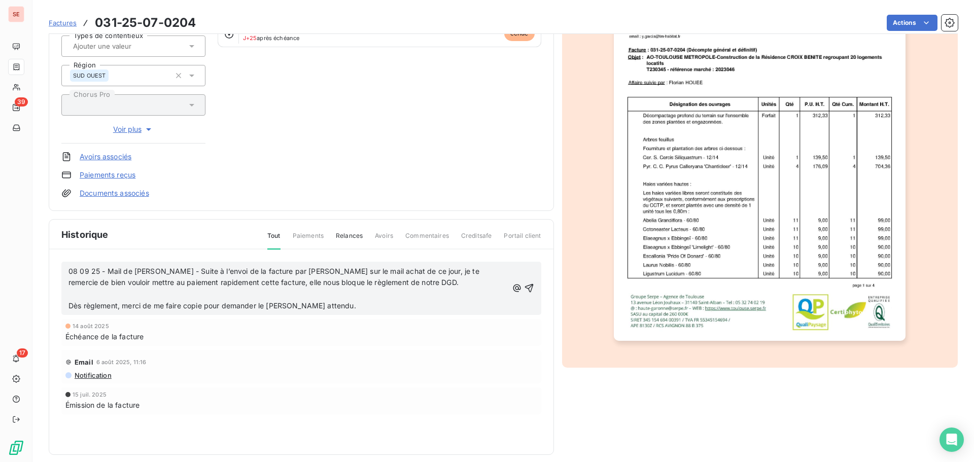
click at [419, 286] on p "08 09 25 - Mail de [PERSON_NAME] - Suite à l’envoi de la facture par [PERSON_NA…" at bounding box center [287, 277] width 439 height 23
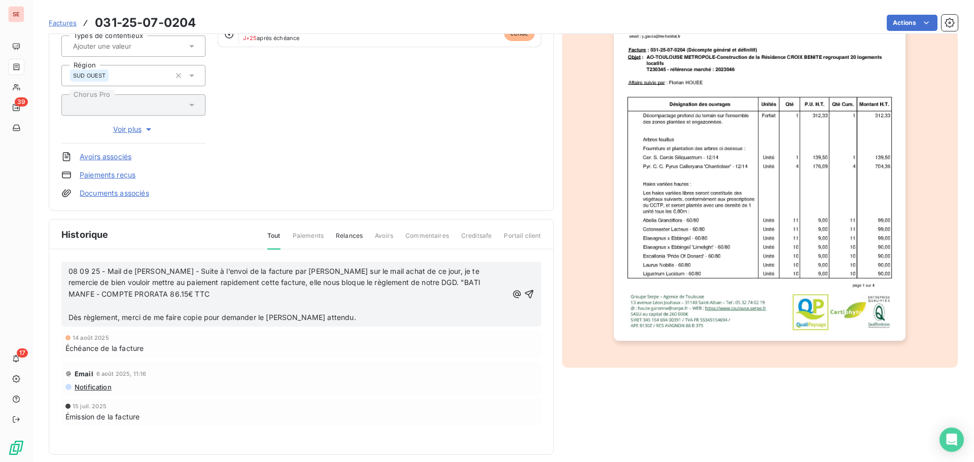
click at [173, 303] on p "﻿" at bounding box center [287, 306] width 439 height 12
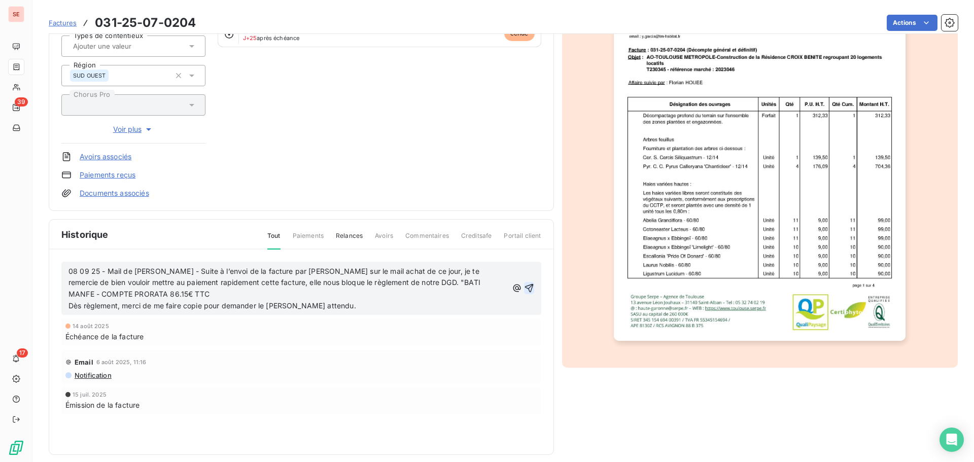
click at [524, 292] on icon "button" at bounding box center [529, 288] width 10 height 10
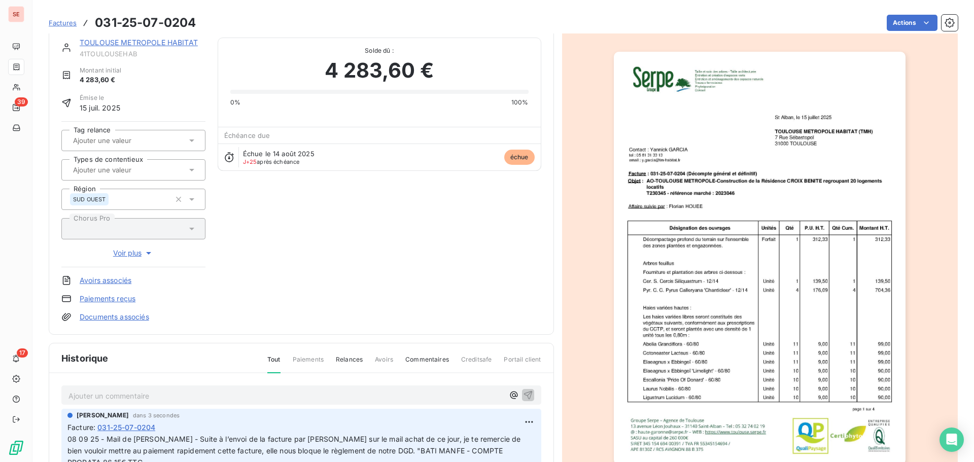
scroll to position [0, 0]
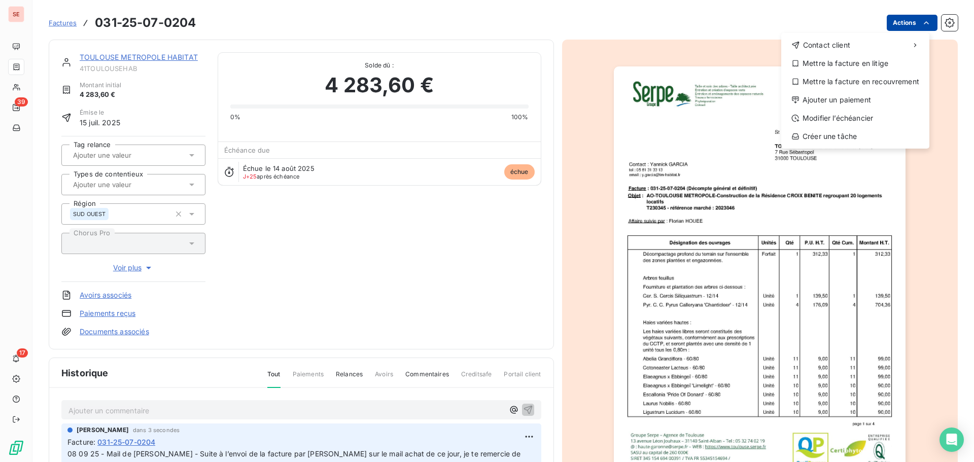
click at [906, 18] on html "SE 39 17 Factures [PHONE_NUMBER] Actions Contact client Mettre la facture en li…" at bounding box center [487, 231] width 974 height 462
click at [851, 67] on div "Mettre la facture en litige" at bounding box center [855, 63] width 140 height 16
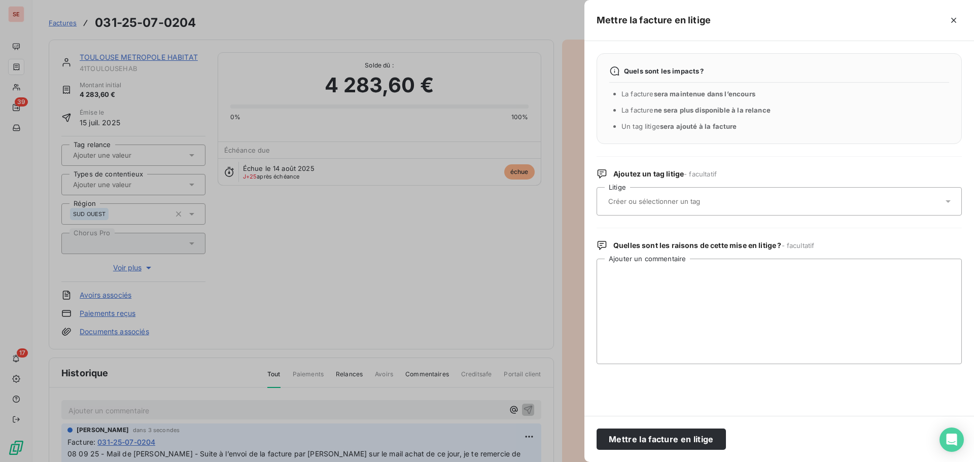
click at [688, 197] on input "text" at bounding box center [681, 201] width 148 height 9
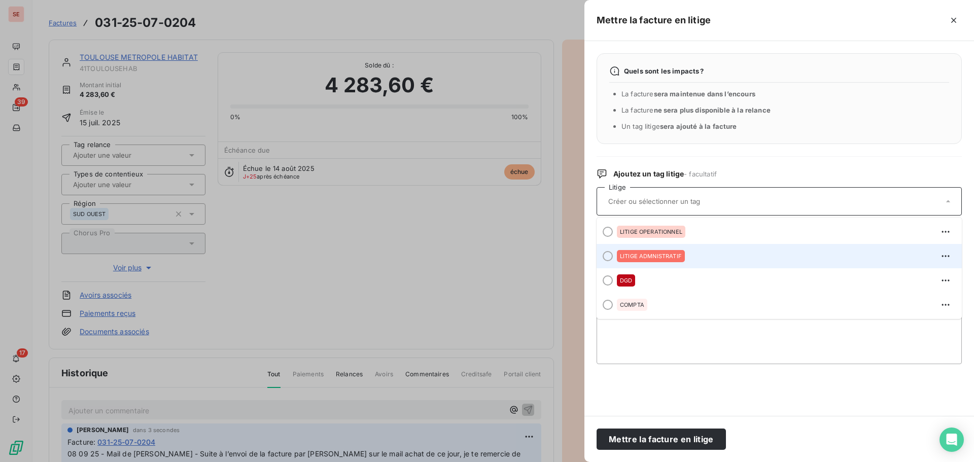
click at [680, 263] on div "LITIGE ADMNISTRATIF" at bounding box center [785, 256] width 337 height 16
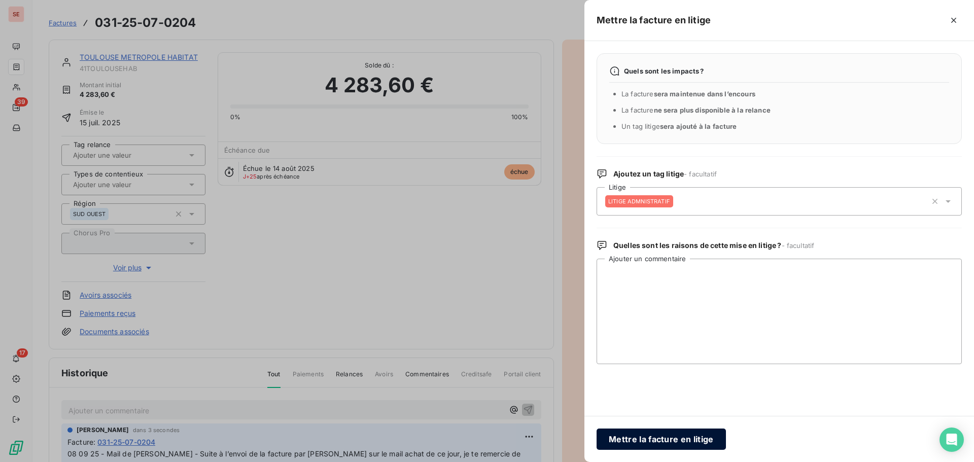
click at [682, 446] on button "Mettre la facture en litige" at bounding box center [661, 439] width 129 height 21
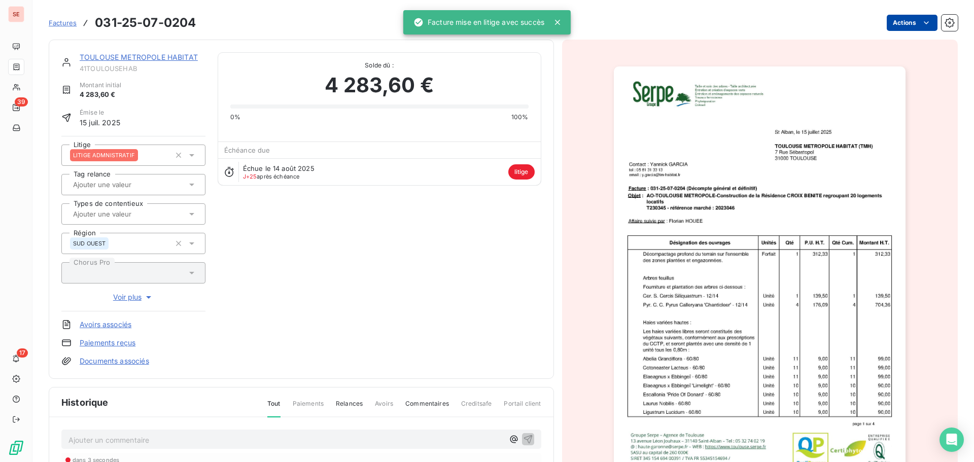
click at [901, 18] on html "SE 39 17 Factures 031-25-07-0204 Actions [GEOGRAPHIC_DATA] METROPOLE HABITAT 41…" at bounding box center [487, 231] width 974 height 462
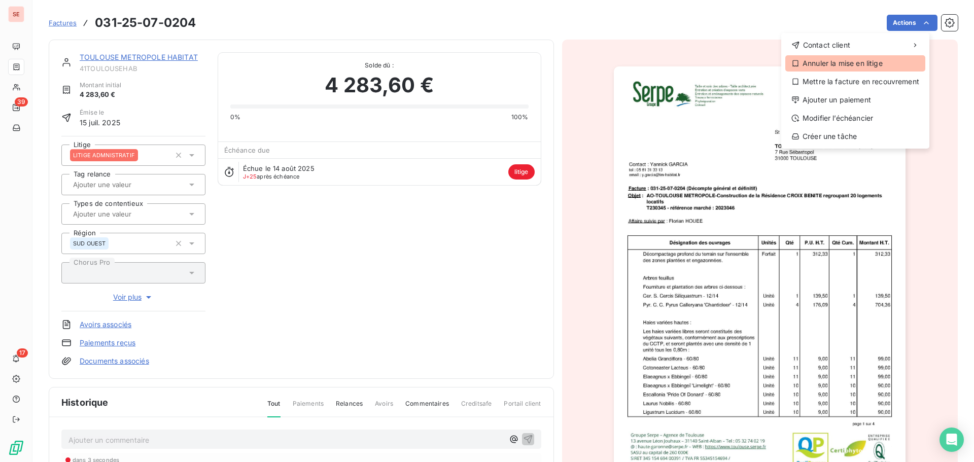
click at [865, 66] on div "Annuler la mise en litige" at bounding box center [855, 63] width 140 height 16
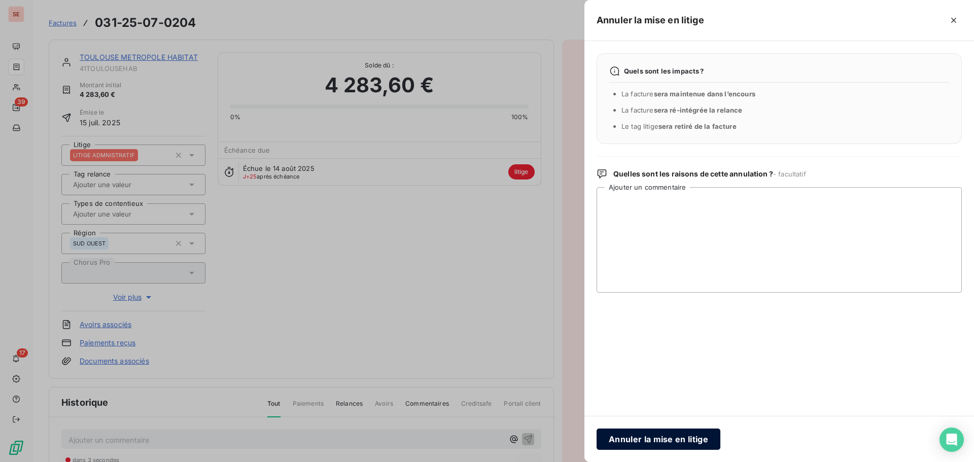
click at [667, 447] on button "Annuler la mise en litige" at bounding box center [659, 439] width 124 height 21
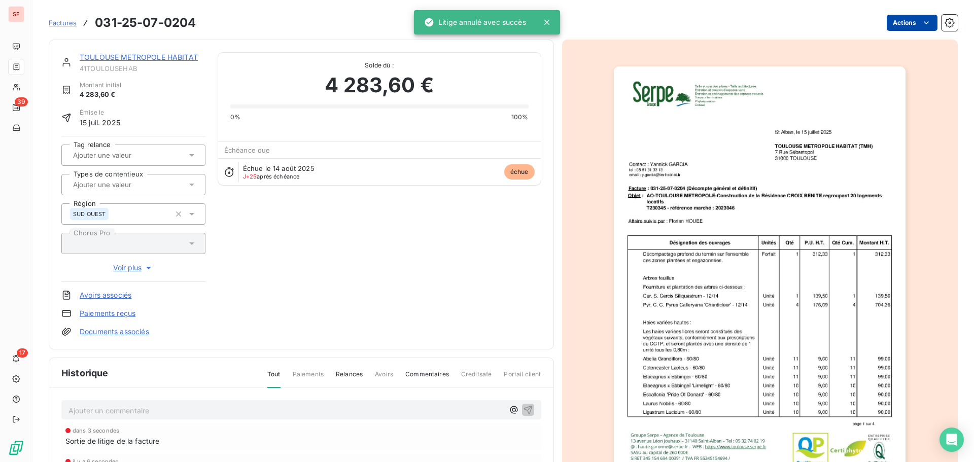
click at [897, 22] on html "SE 39 17 Factures 031-25-07-0204 Actions [GEOGRAPHIC_DATA] METROPOLE HABITAT 41…" at bounding box center [487, 231] width 974 height 462
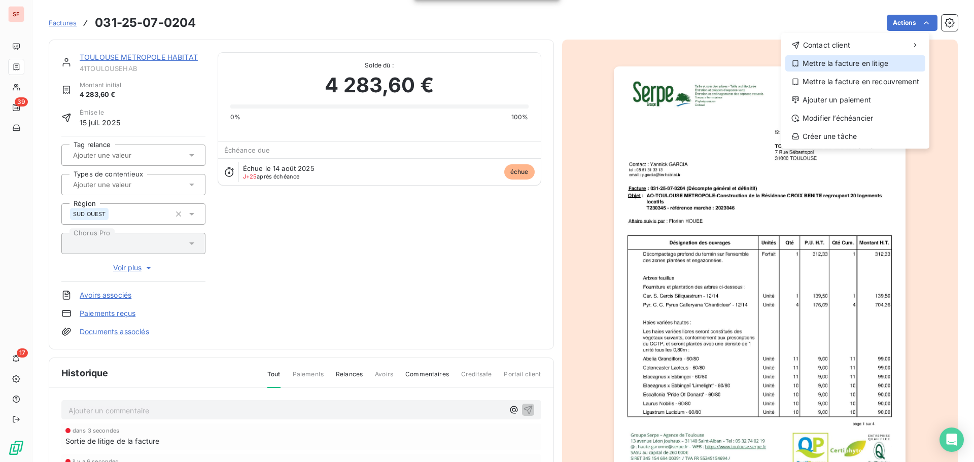
click at [857, 60] on div "Mettre la facture en litige" at bounding box center [855, 63] width 140 height 16
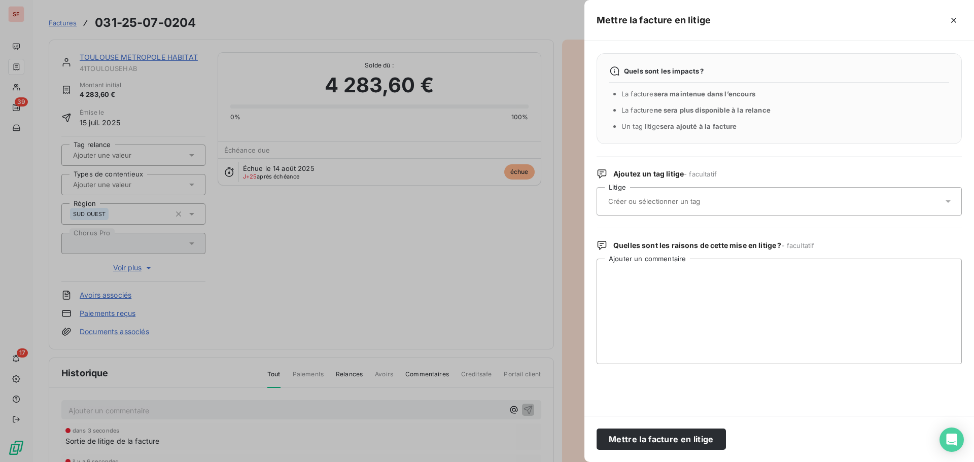
click at [804, 200] on div at bounding box center [774, 201] width 338 height 21
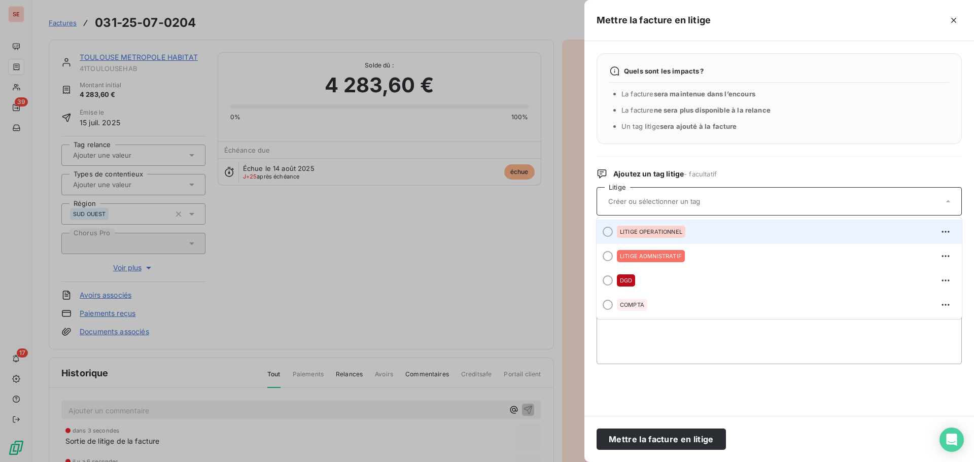
click at [688, 235] on div "LITIGE OPERATIONNEL" at bounding box center [785, 232] width 337 height 16
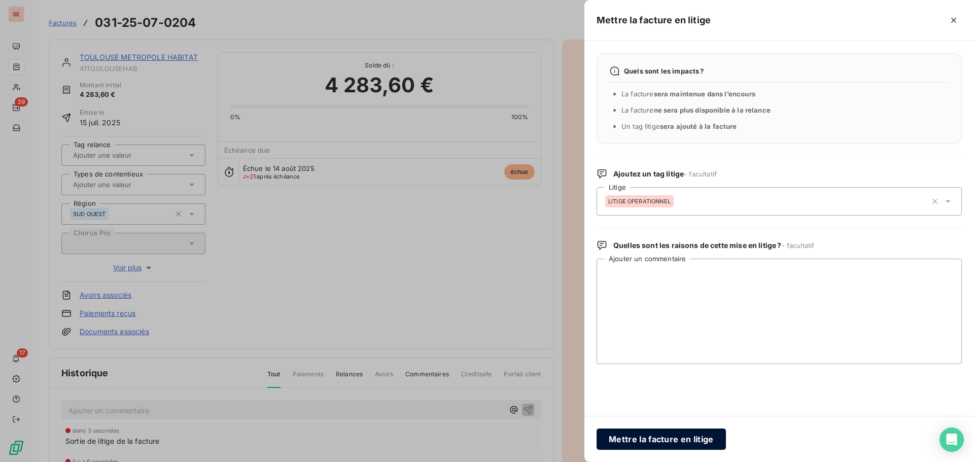
click at [680, 440] on button "Mettre la facture en litige" at bounding box center [661, 439] width 129 height 21
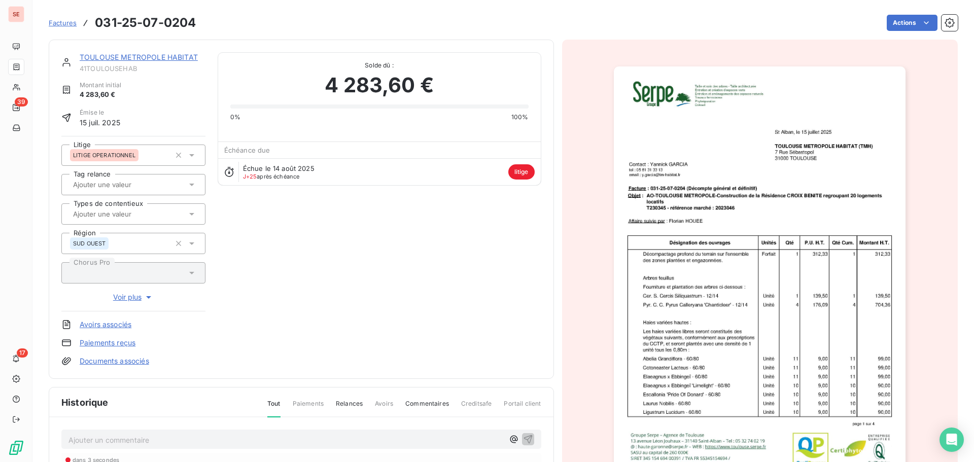
click at [128, 361] on link "Documents associés" at bounding box center [115, 361] width 70 height 10
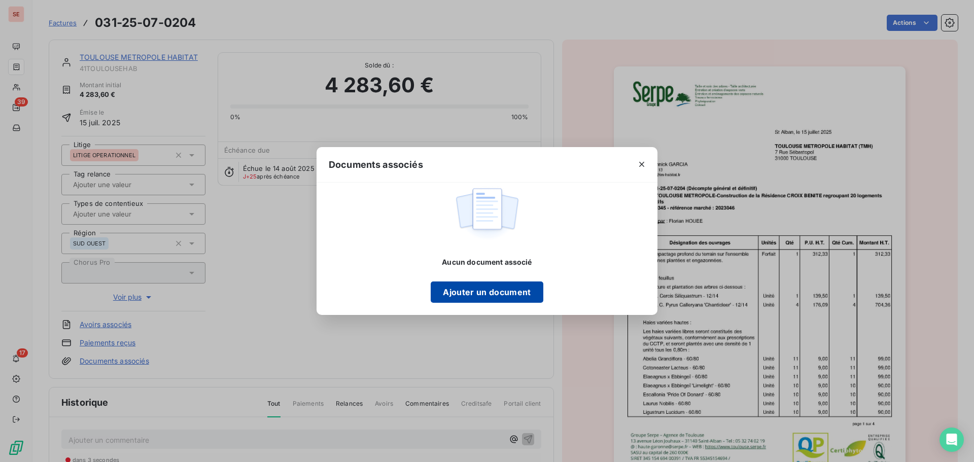
click at [503, 294] on button "Ajouter un document" at bounding box center [487, 292] width 112 height 21
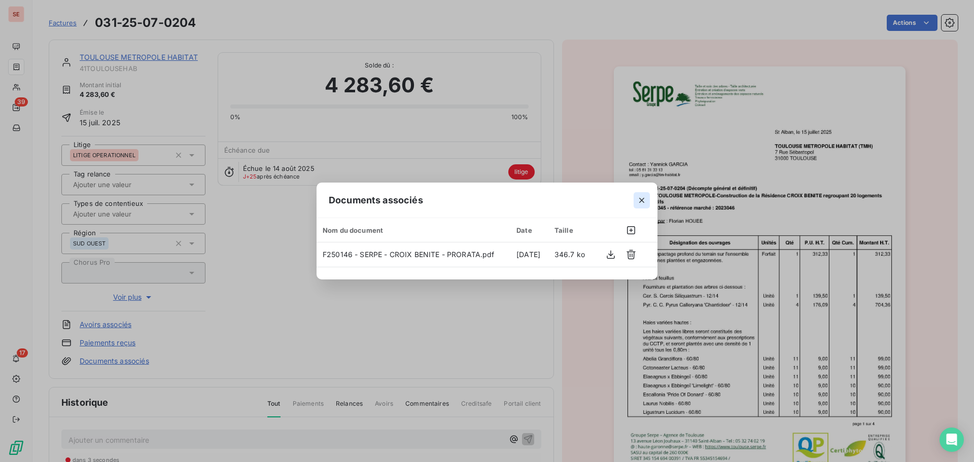
click at [644, 201] on icon "button" at bounding box center [642, 200] width 10 height 10
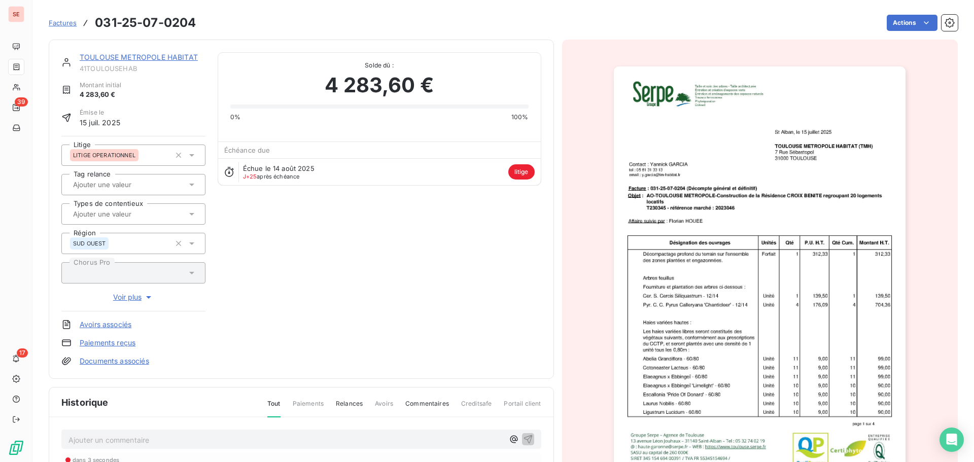
click at [134, 361] on link "Documents associés" at bounding box center [115, 361] width 70 height 10
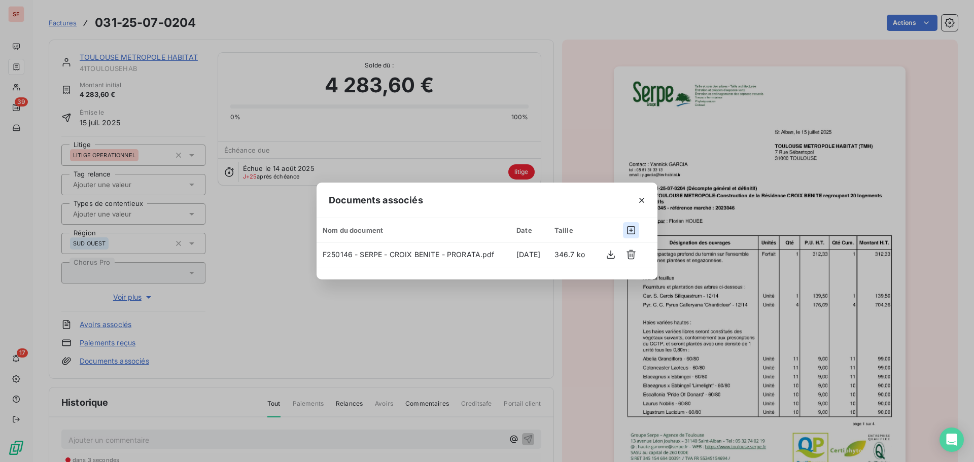
click at [632, 229] on icon "button" at bounding box center [631, 230] width 10 height 10
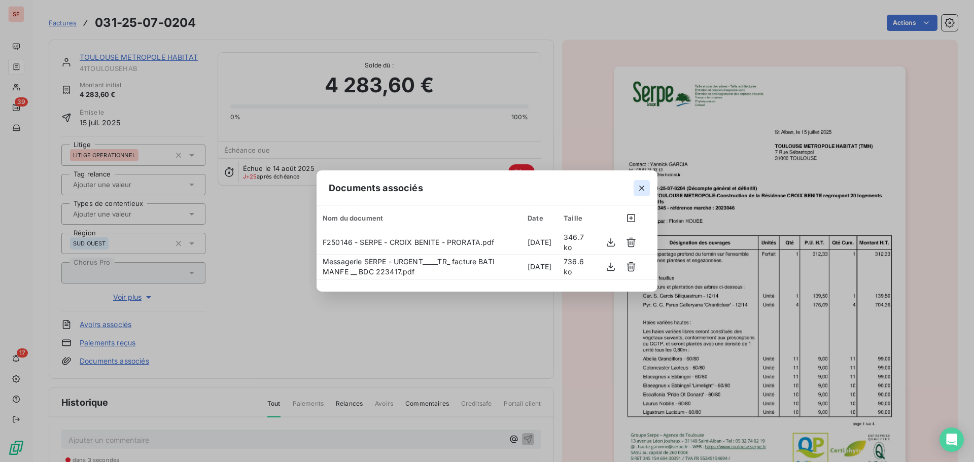
click at [643, 190] on icon "button" at bounding box center [642, 188] width 10 height 10
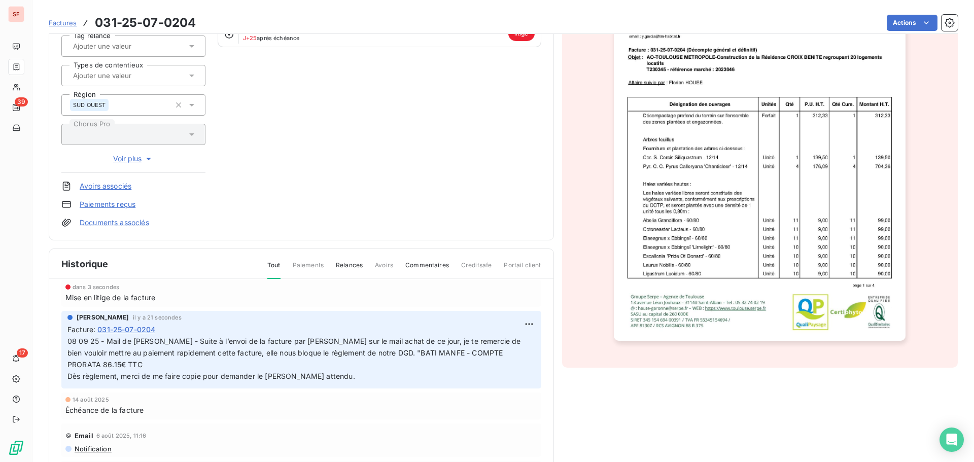
scroll to position [49, 0]
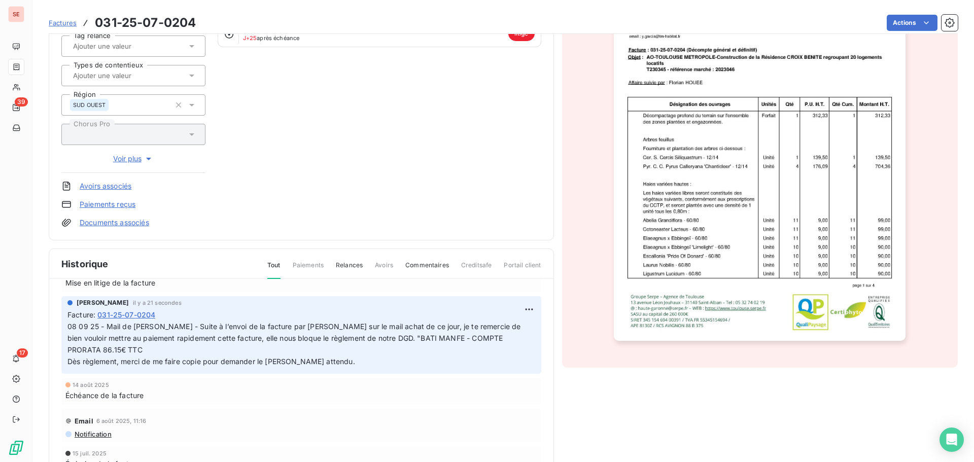
click at [305, 335] on span "08 09 25 - Mail de [PERSON_NAME] - Suite à l’envoi de la facture par [PERSON_NA…" at bounding box center [295, 338] width 456 height 32
click at [150, 346] on p "08 09 25 - Mail de [PERSON_NAME] - Suite à l’envoi de la facture par [PERSON_NA…" at bounding box center [301, 344] width 468 height 47
click at [522, 308] on html "SE 39 17 Factures 031-25-07-0204 Actions [GEOGRAPHIC_DATA] METROPOLE HABITAT 41…" at bounding box center [487, 231] width 974 height 462
click at [498, 334] on div "Editer" at bounding box center [493, 332] width 57 height 16
click at [179, 348] on p "08 09 25 - Mail de [PERSON_NAME] - Suite à l’envoi de la facture par [PERSON_NA…" at bounding box center [295, 344] width 456 height 47
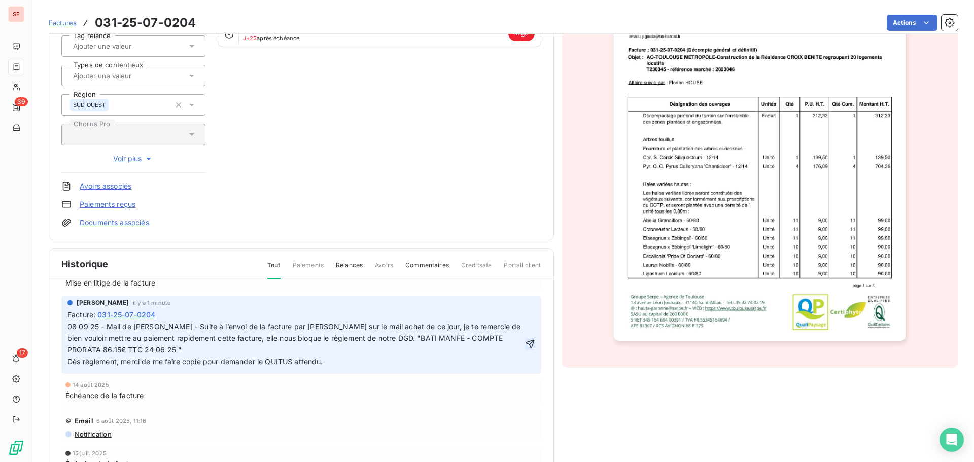
click at [525, 340] on icon "button" at bounding box center [530, 344] width 10 height 10
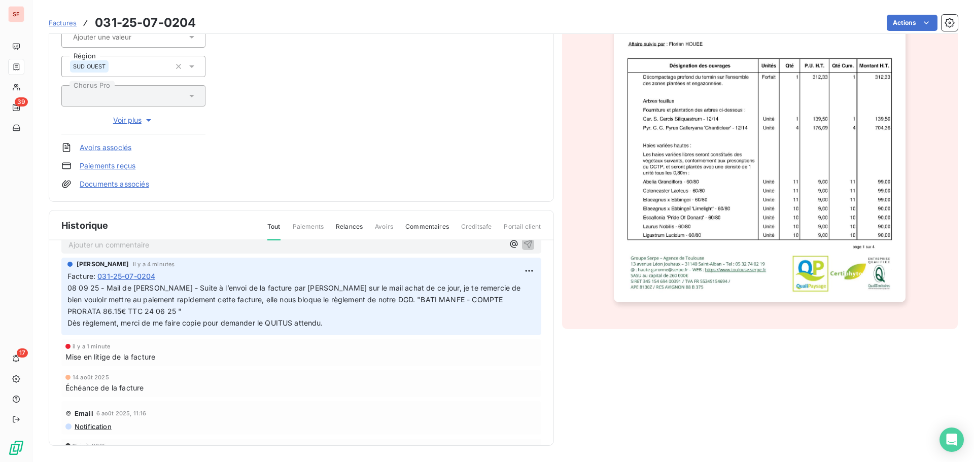
scroll to position [0, 0]
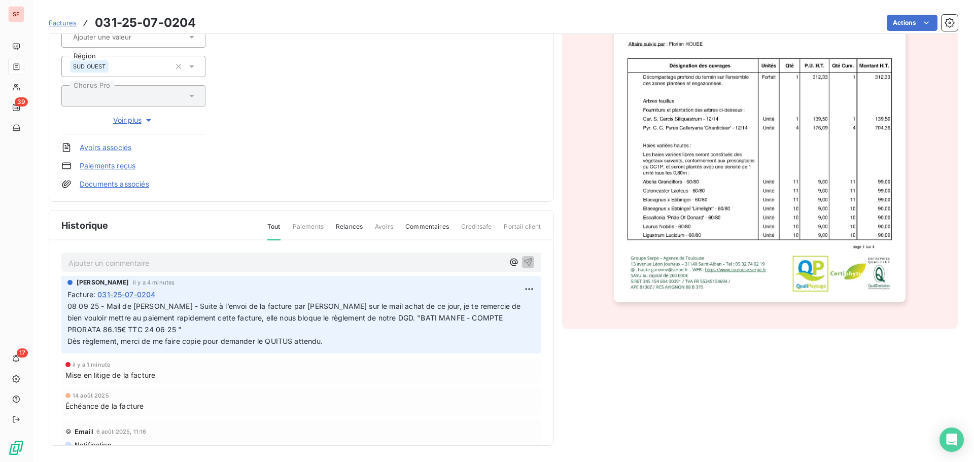
click at [151, 331] on p "08 09 25 - Mail de [PERSON_NAME] - Suite à l’envoi de la facture par [PERSON_NA…" at bounding box center [301, 324] width 468 height 47
